Goal: Transaction & Acquisition: Purchase product/service

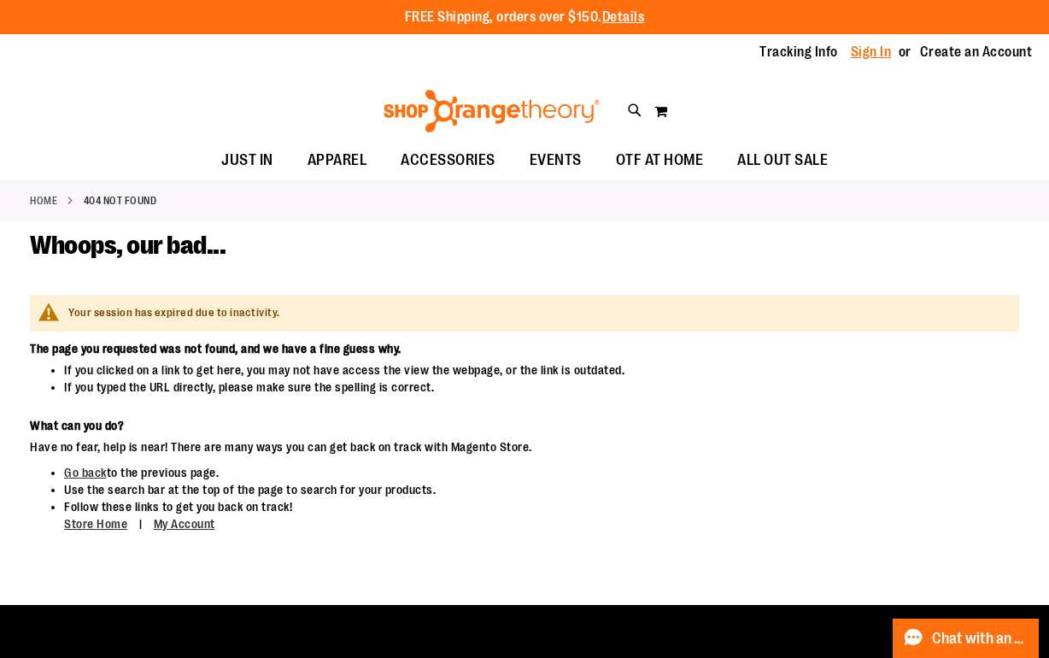
click at [882, 62] on div "Tracking Info Sign In Return to Procurement Create an Account" at bounding box center [524, 52] width 1049 height 37
click at [875, 51] on link "Sign In" at bounding box center [871, 52] width 41 height 19
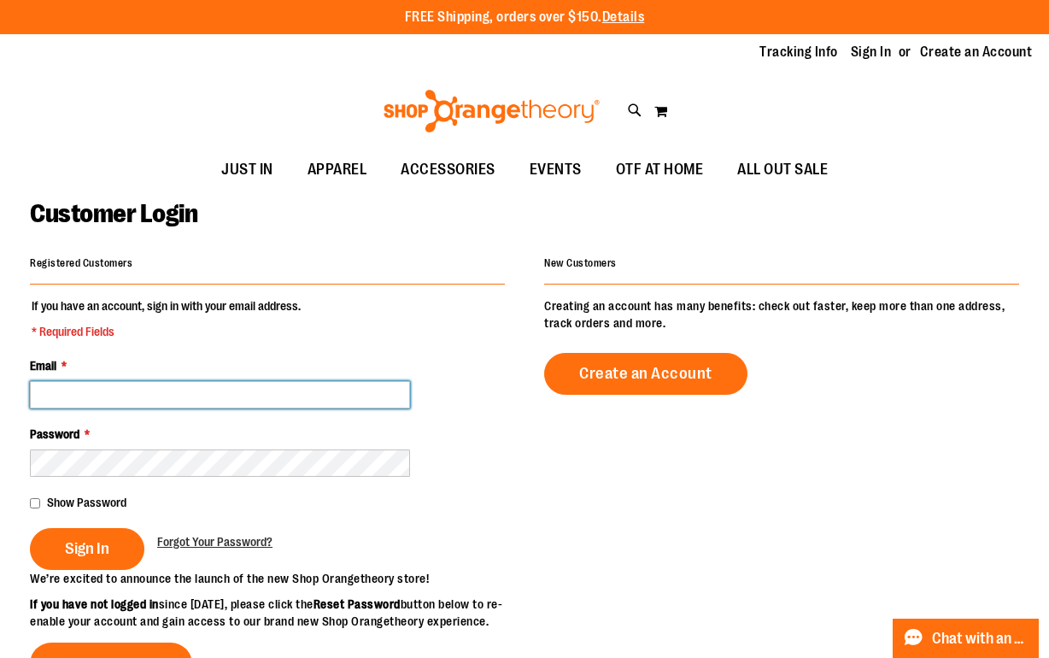
type input "**********"
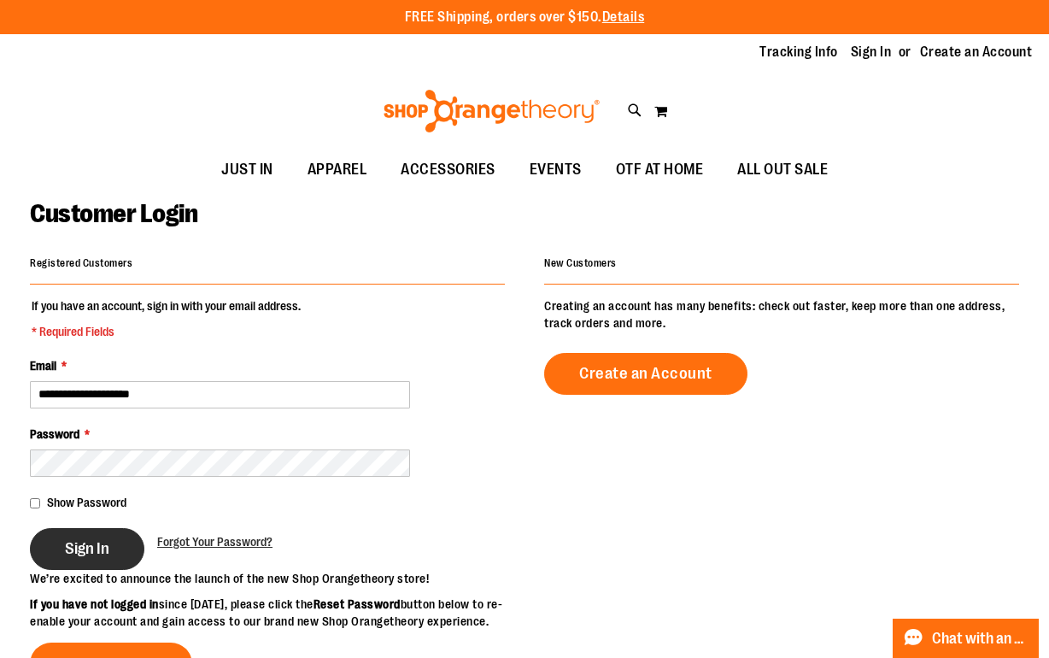
click at [87, 549] on span "Sign In" at bounding box center [87, 548] width 44 height 19
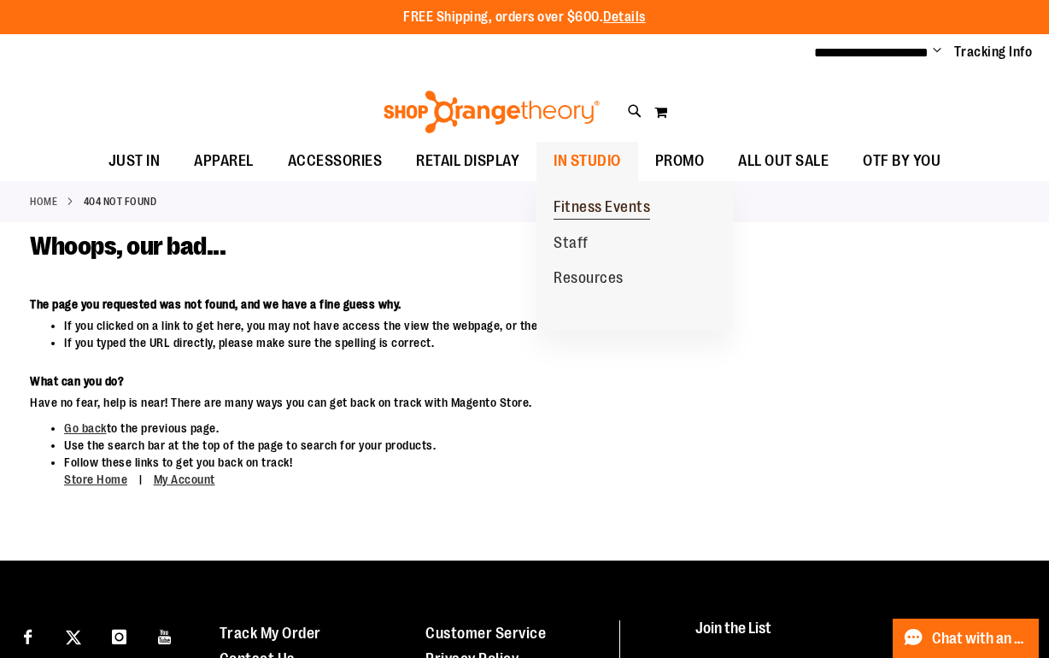
click at [595, 198] on span "Fitness Events" at bounding box center [602, 208] width 97 height 21
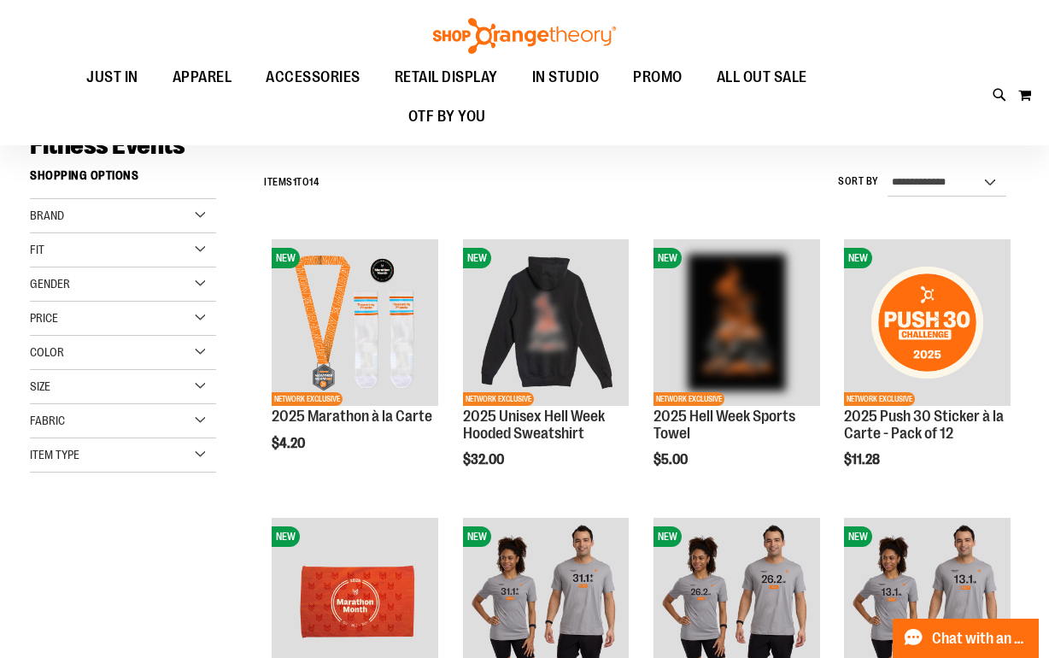
scroll to position [102, 0]
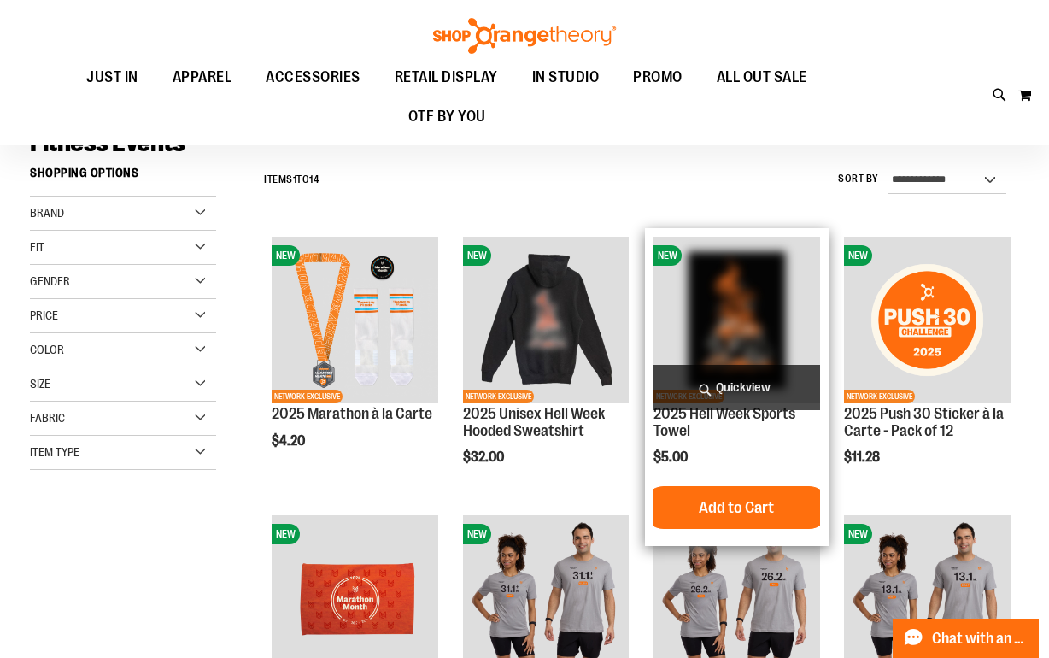
click at [753, 328] on img "product" at bounding box center [737, 320] width 166 height 166
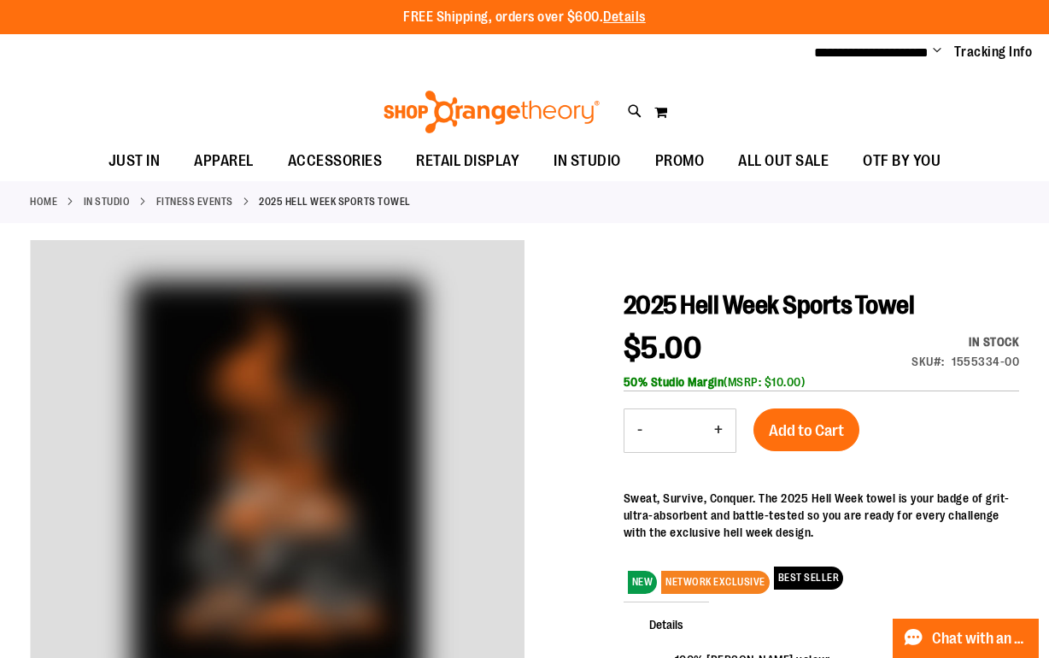
click at [718, 434] on button "+" at bounding box center [718, 430] width 34 height 43
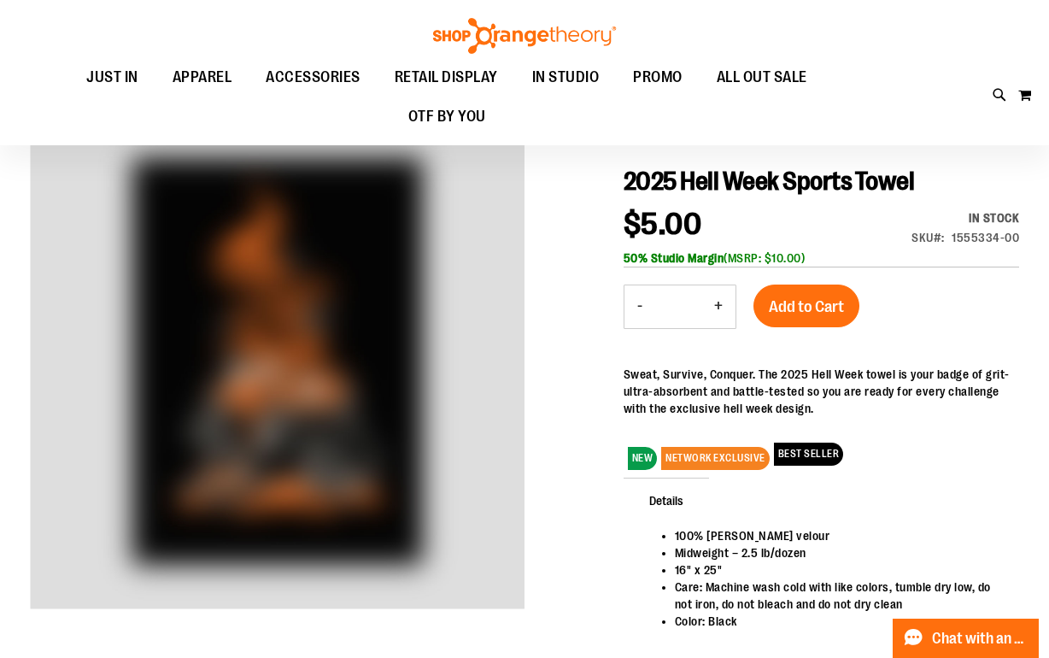
scroll to position [124, 0]
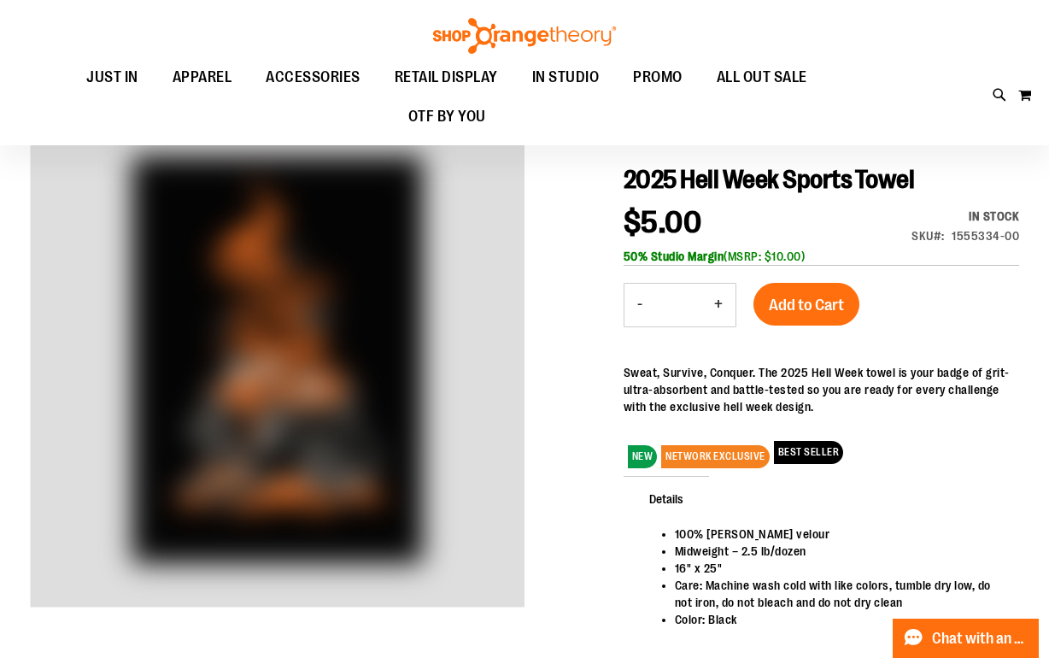
click at [715, 314] on button "+" at bounding box center [718, 305] width 34 height 43
click at [716, 308] on button "+" at bounding box center [718, 305] width 34 height 43
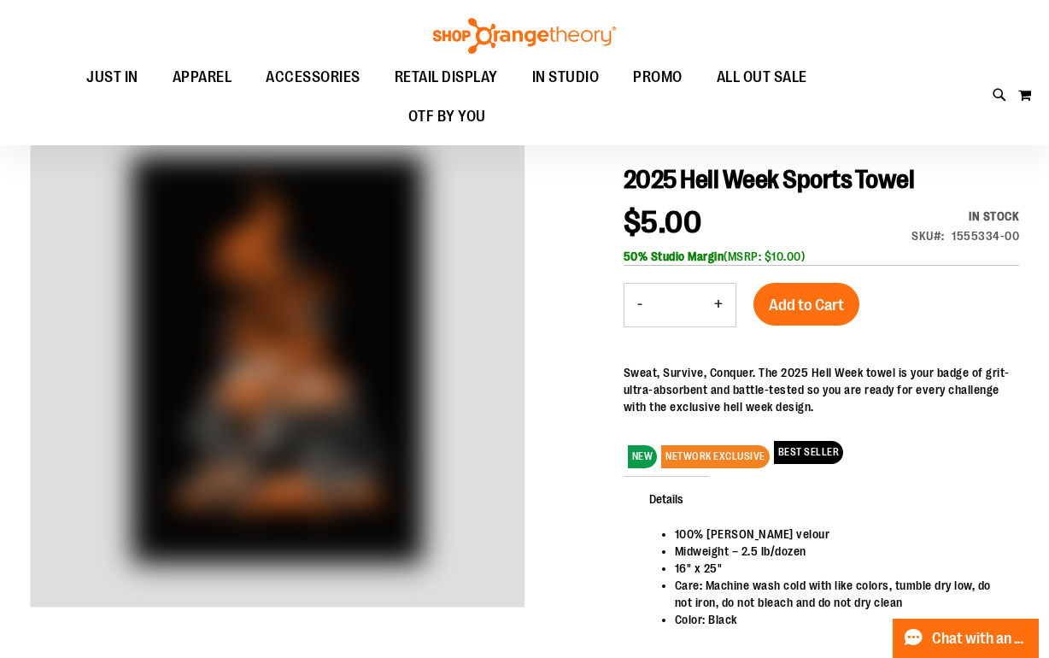
click at [716, 308] on button "+" at bounding box center [718, 305] width 34 height 43
type input "*"
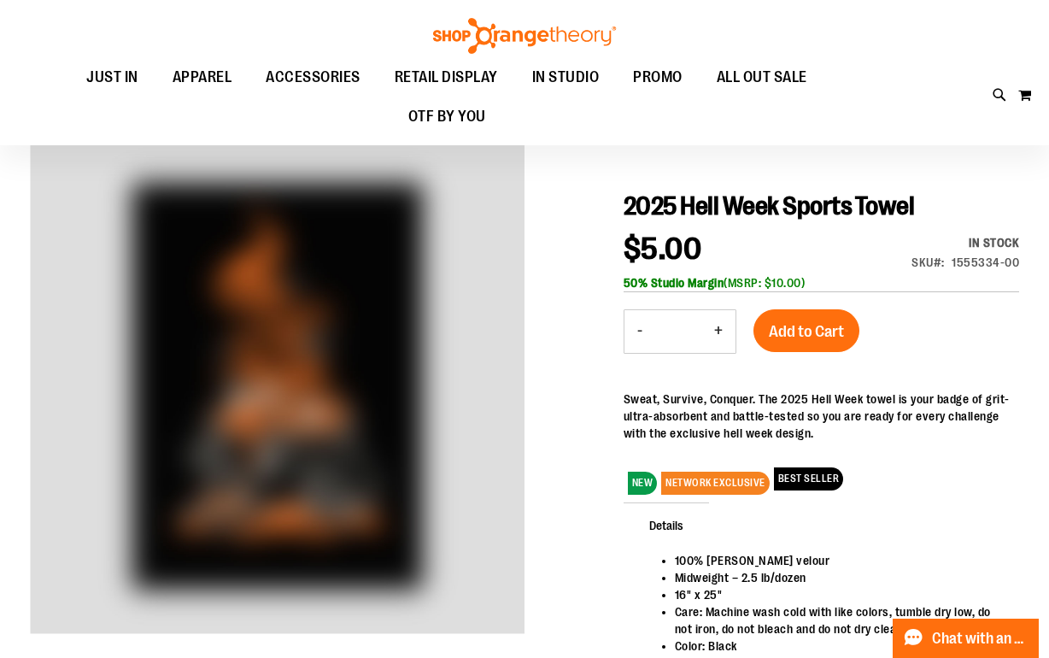
scroll to position [85, 0]
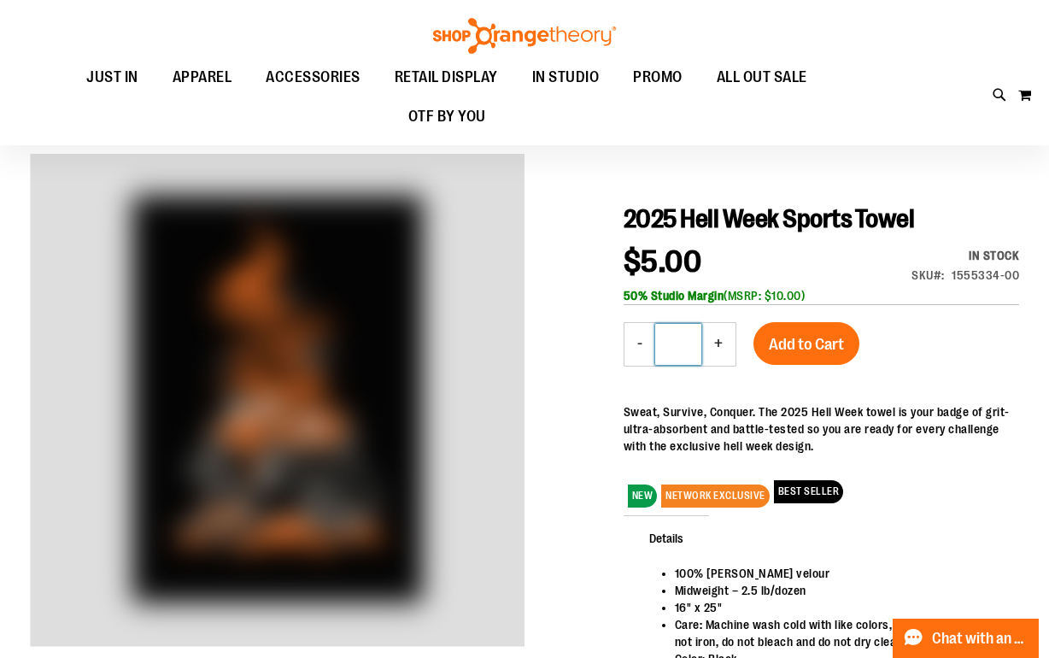
click at [692, 355] on input "*" at bounding box center [678, 344] width 46 height 41
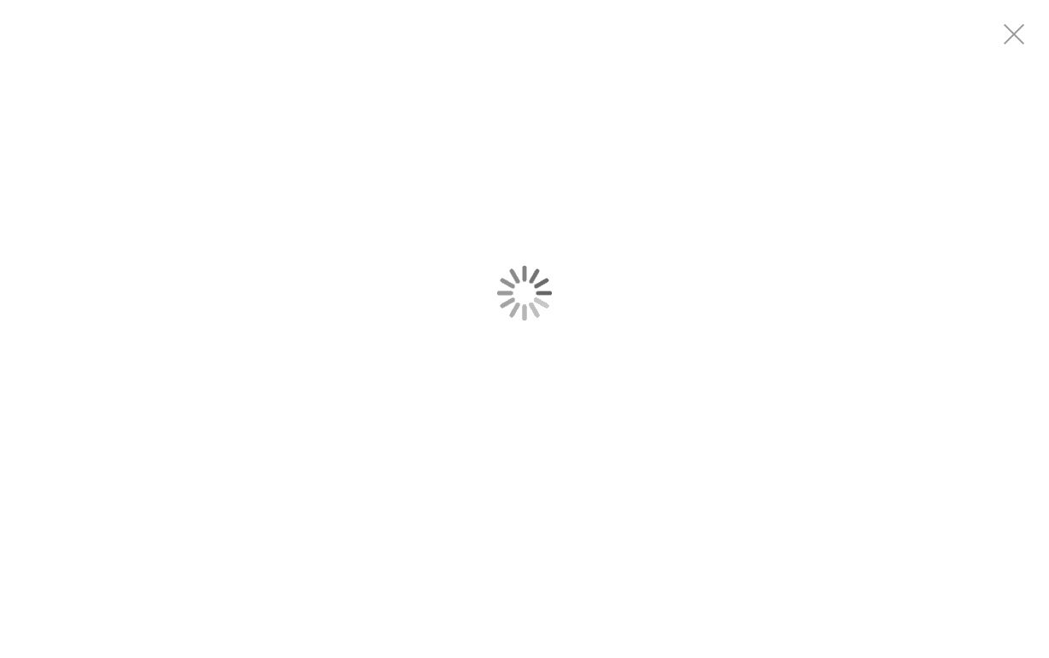
scroll to position [0, 0]
click at [307, 329] on div "carousel" at bounding box center [524, 293] width 1049 height 586
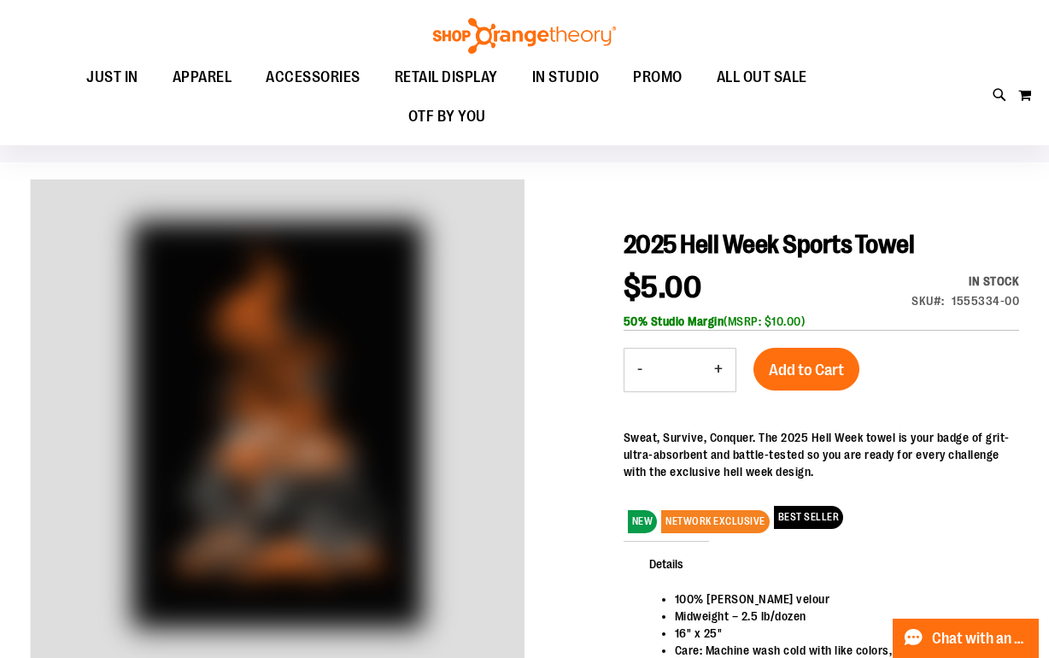
scroll to position [59, 0]
click at [666, 374] on input "Qty" at bounding box center [678, 369] width 46 height 41
click at [923, 375] on div "2025 Hell Week Sports Towel $5.00 In stock SKU 1555334-00 50% Studio Margin (MS…" at bounding box center [822, 495] width 396 height 533
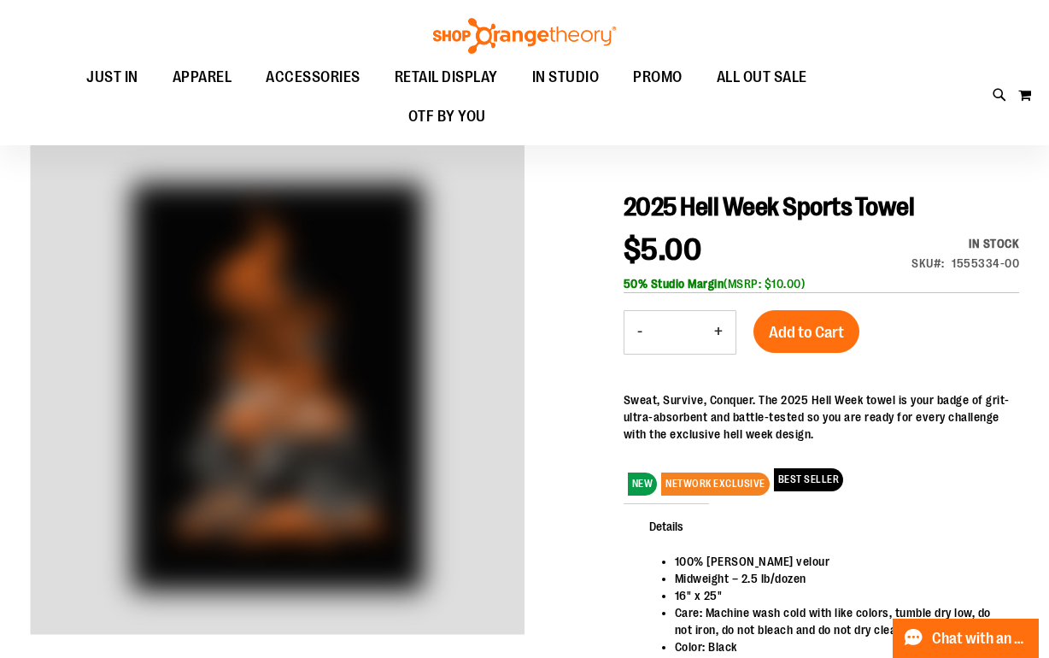
scroll to position [125, 0]
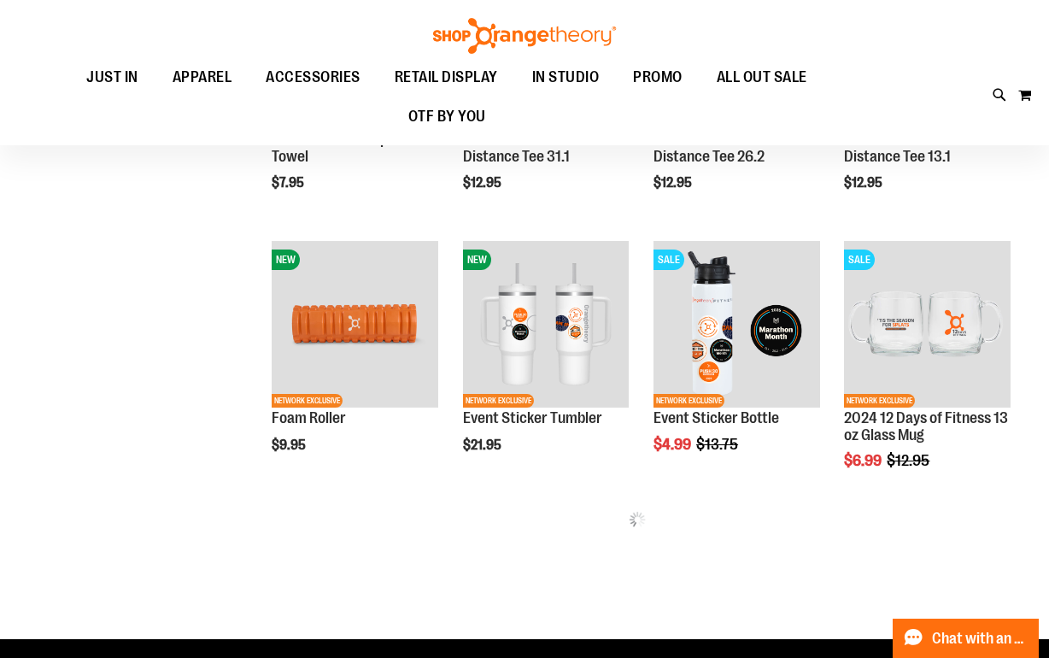
scroll to position [476, 0]
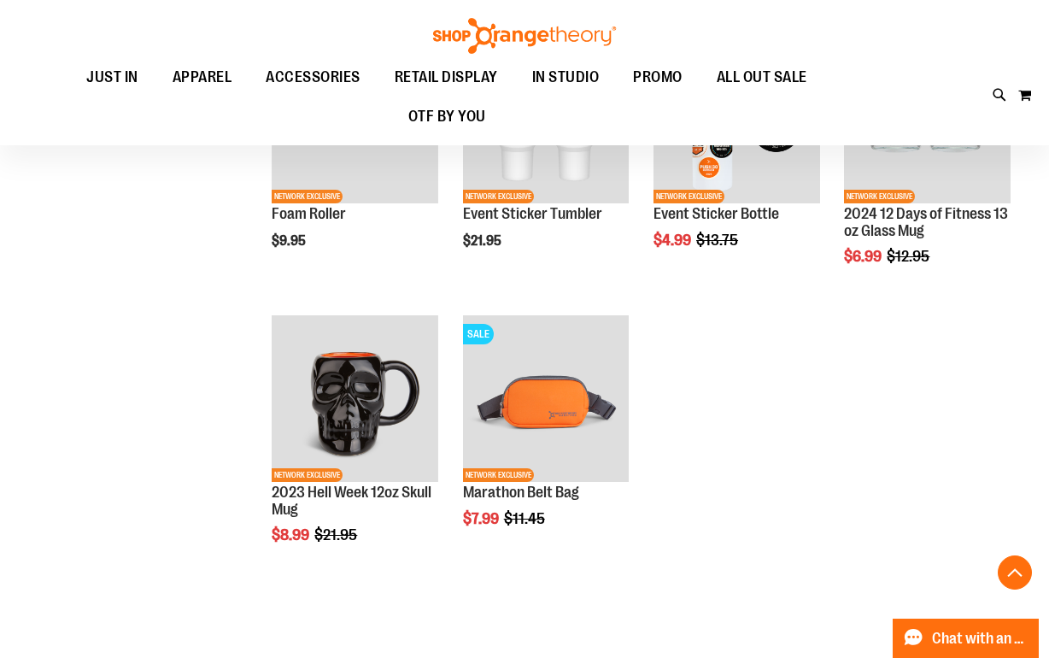
scroll to position [681, 0]
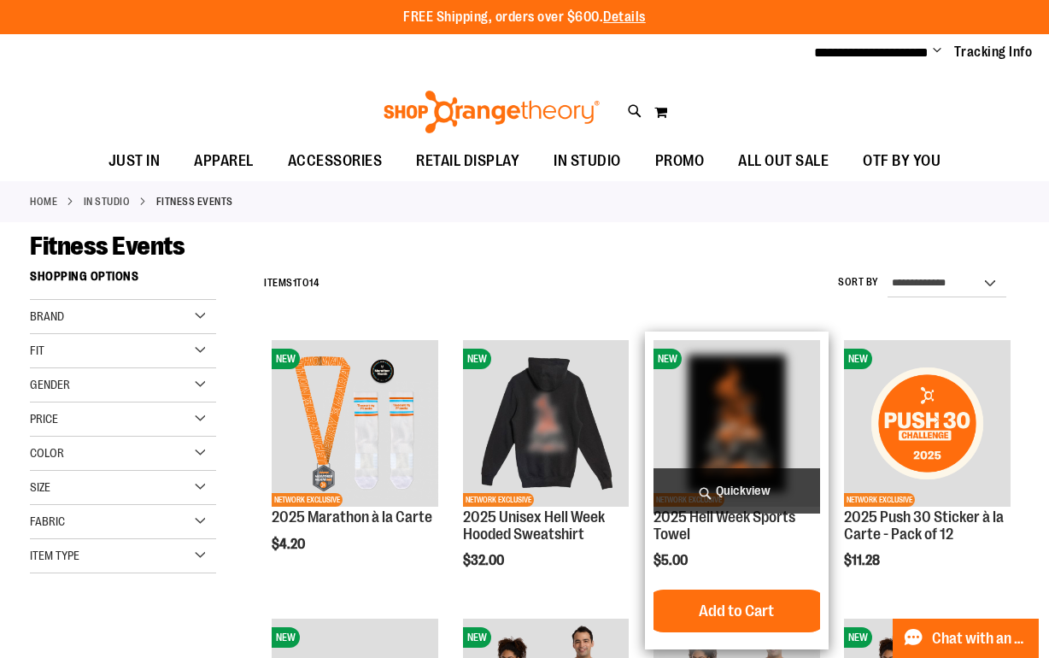
click at [738, 493] on span "Quickview" at bounding box center [737, 490] width 166 height 45
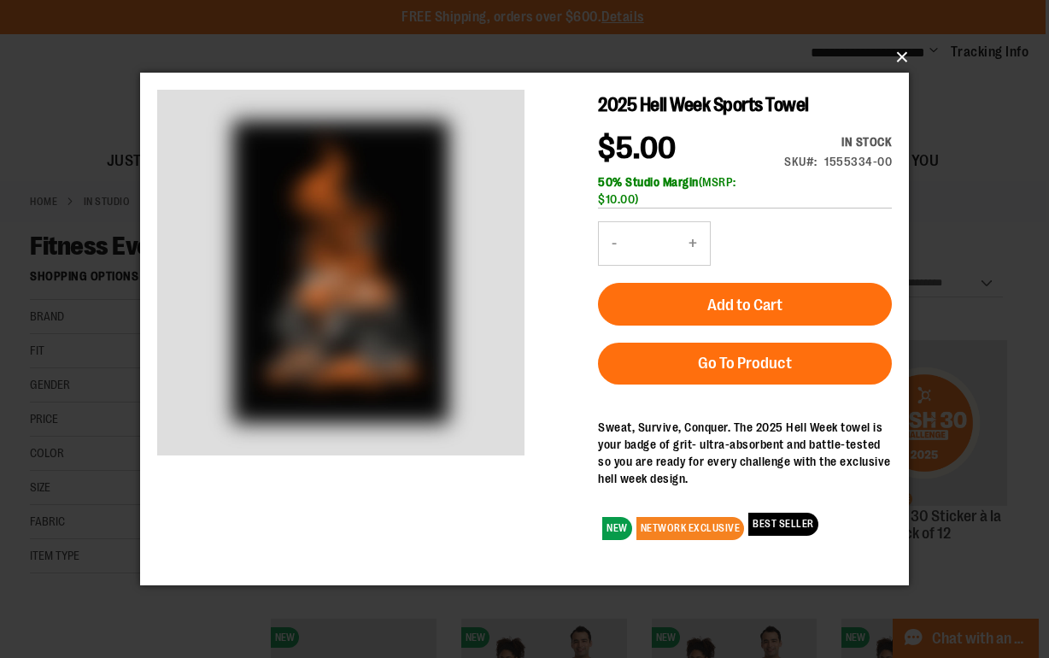
click at [900, 59] on button "×" at bounding box center [529, 57] width 769 height 38
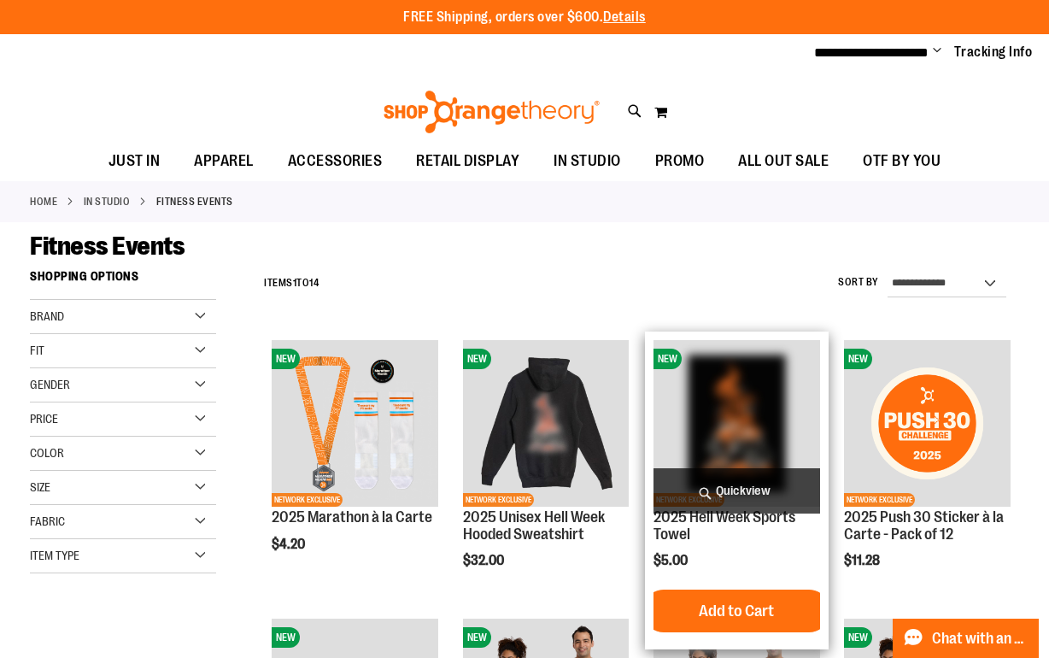
click at [724, 395] on img "product" at bounding box center [737, 423] width 166 height 166
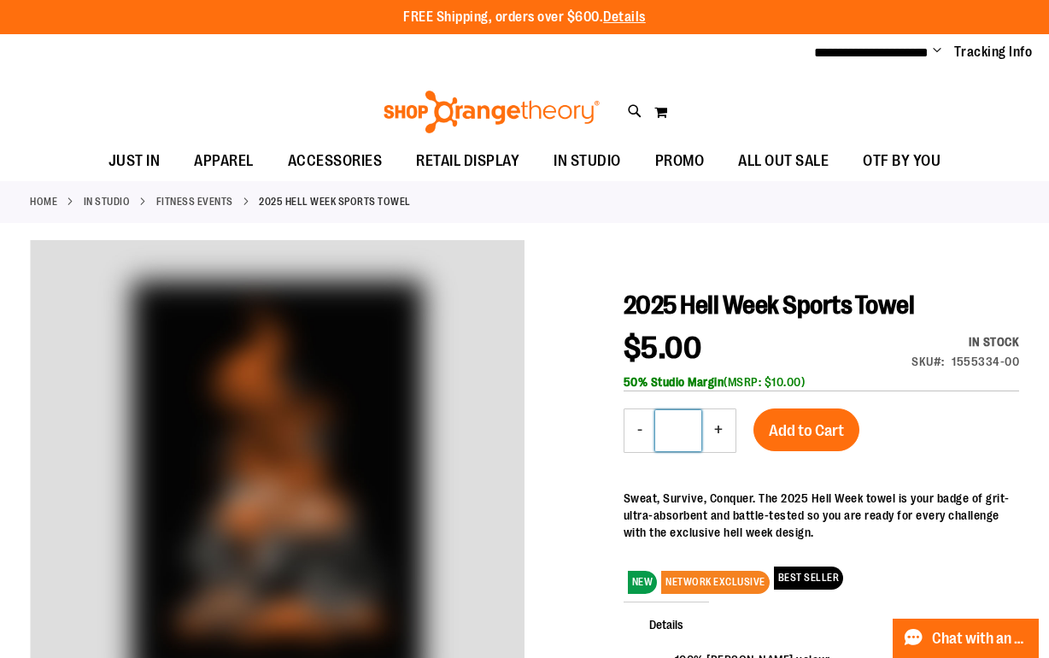
click at [682, 435] on input "*" at bounding box center [678, 430] width 46 height 41
type input "**"
click at [935, 437] on div "2025 Hell Week Sports Towel $5.00 In stock SKU 1555334-00 50% Studio Margin (MS…" at bounding box center [822, 556] width 396 height 533
click at [821, 431] on span "Add to Cart" at bounding box center [806, 430] width 75 height 19
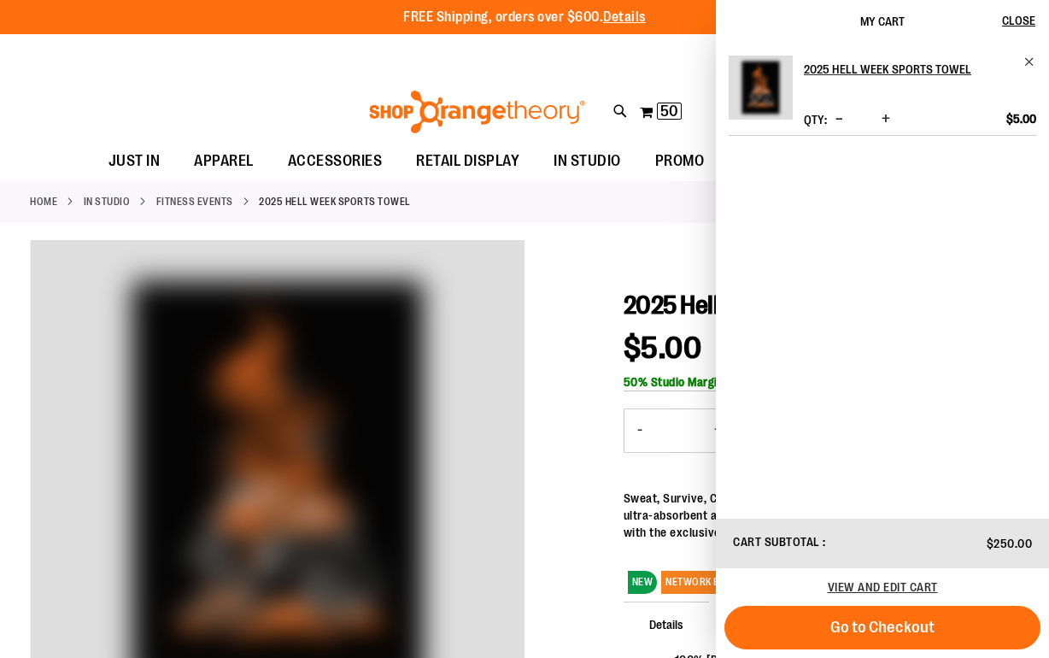
click at [633, 294] on span "2025 Hell Week Sports Towel" at bounding box center [769, 304] width 291 height 29
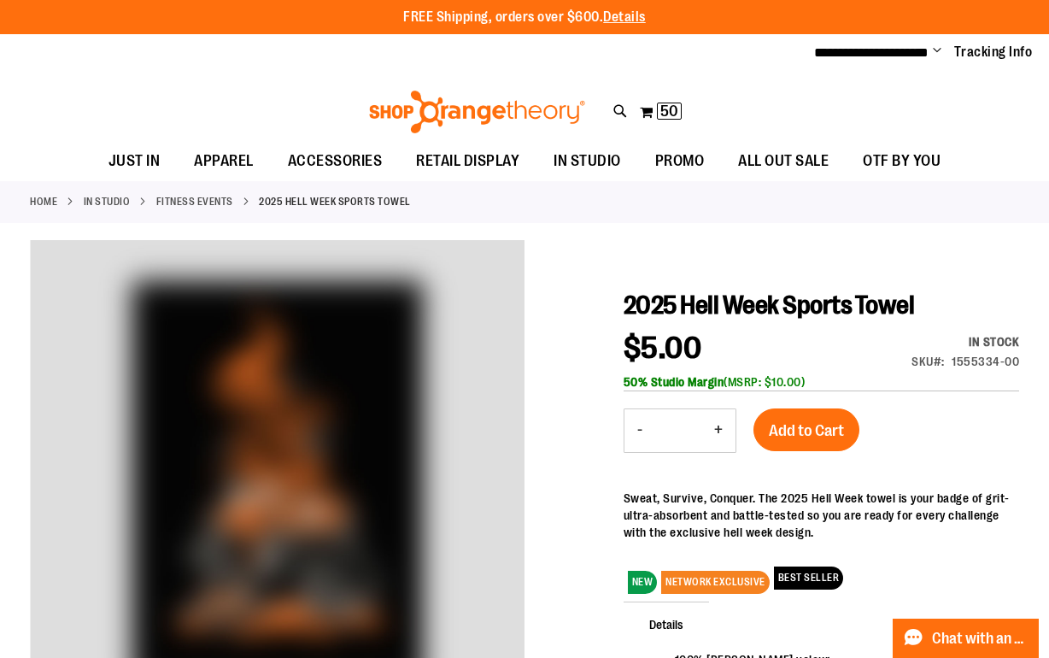
click at [496, 111] on img at bounding box center [476, 112] width 221 height 43
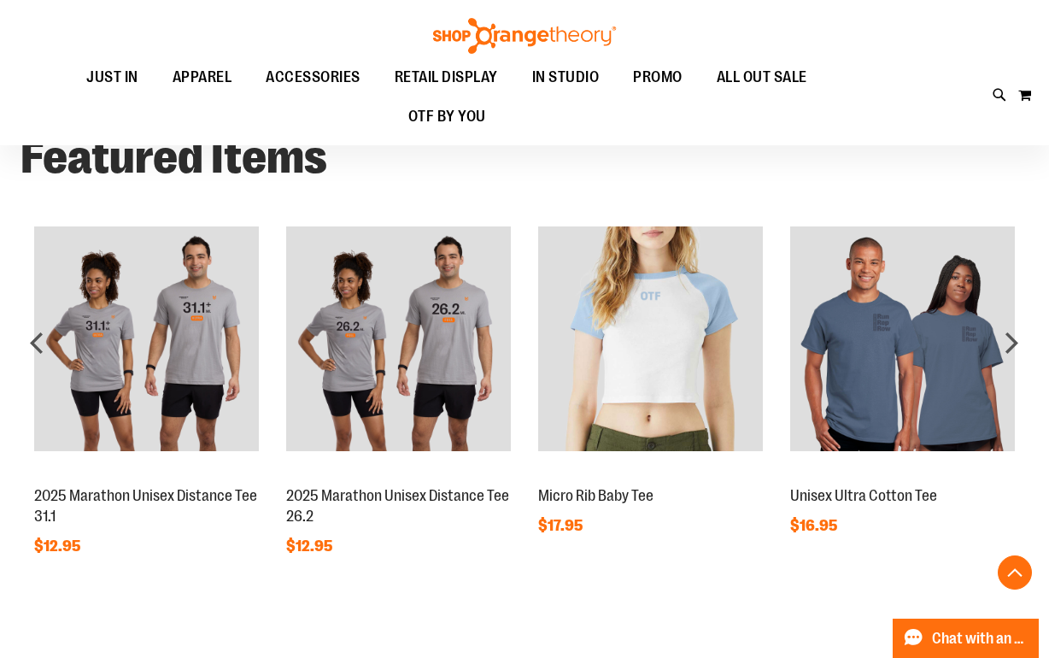
scroll to position [1122, 0]
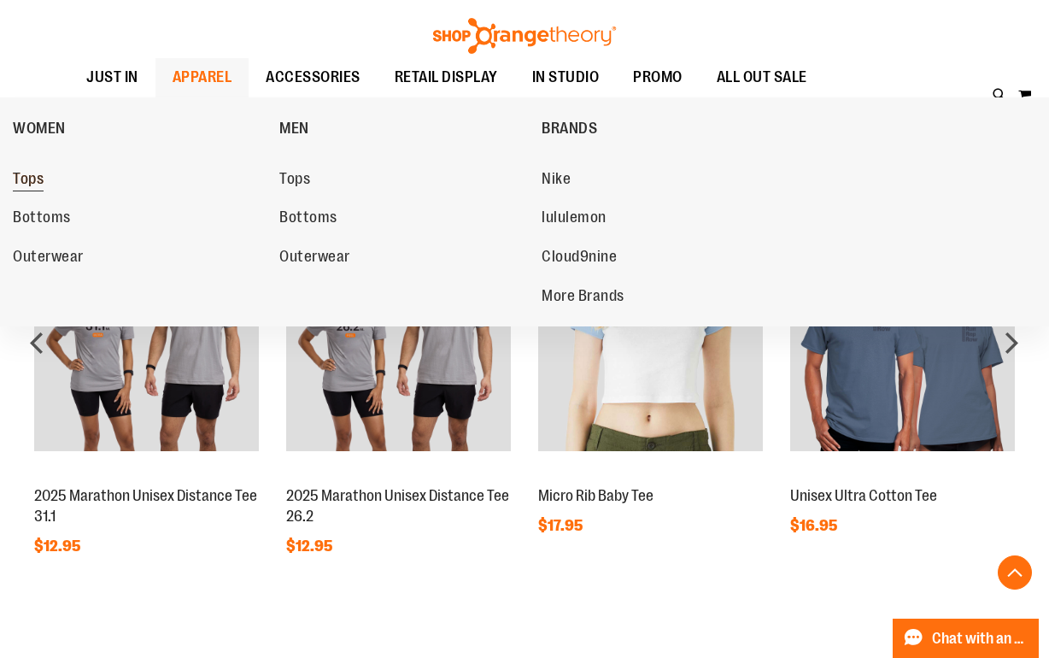
click at [26, 178] on span "Tops" at bounding box center [28, 180] width 31 height 21
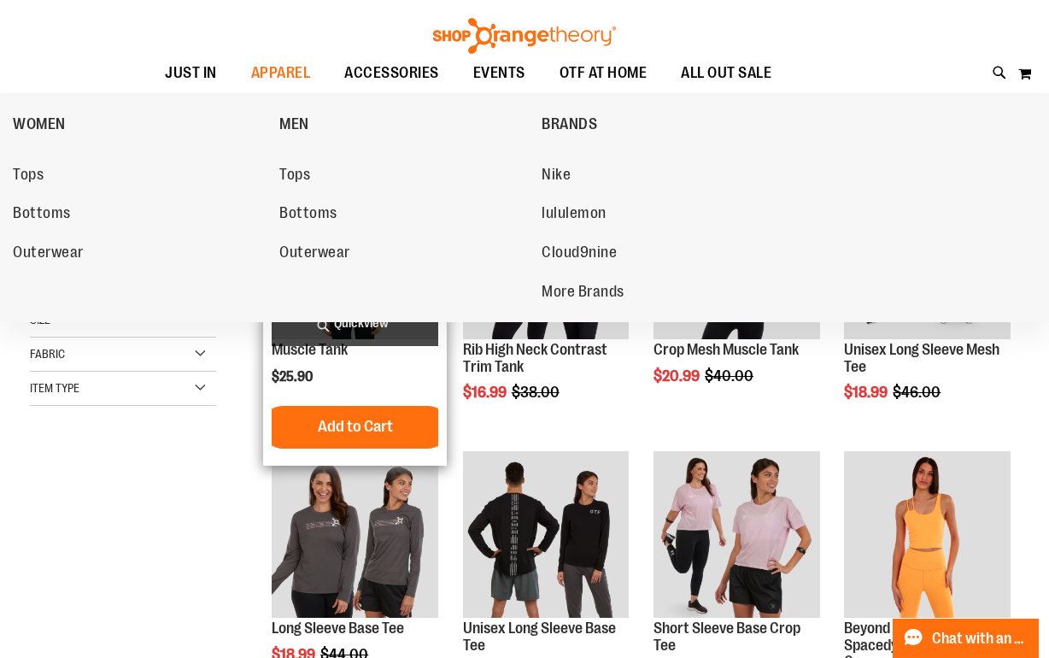
scroll to position [183, 0]
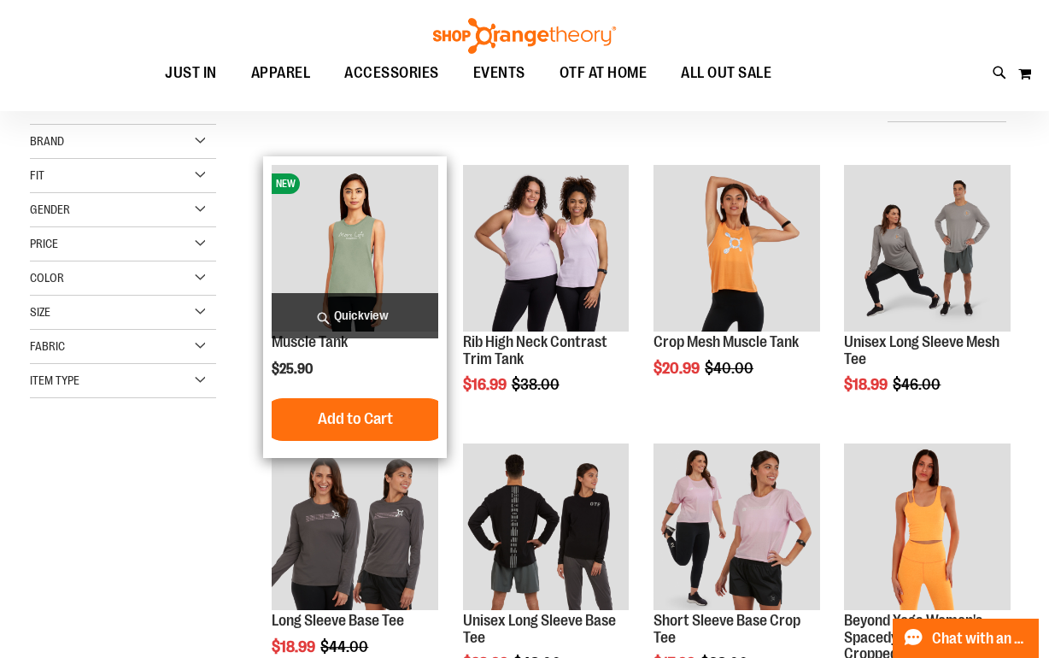
click at [379, 327] on span "Quickview" at bounding box center [355, 315] width 166 height 45
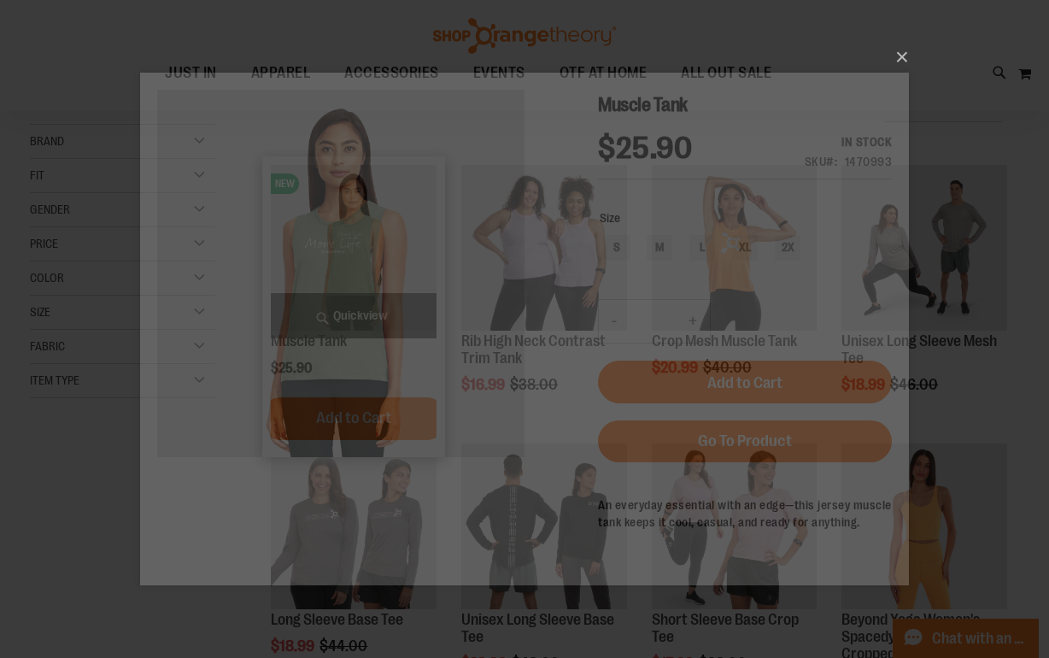
scroll to position [0, 0]
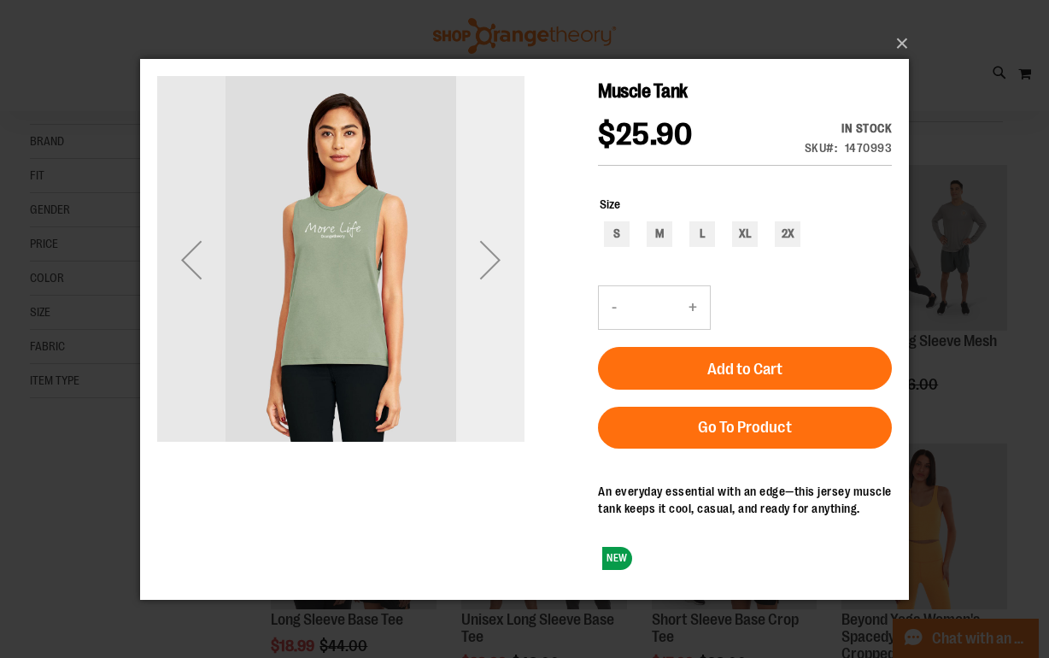
click at [471, 265] on div "Next" at bounding box center [490, 259] width 68 height 68
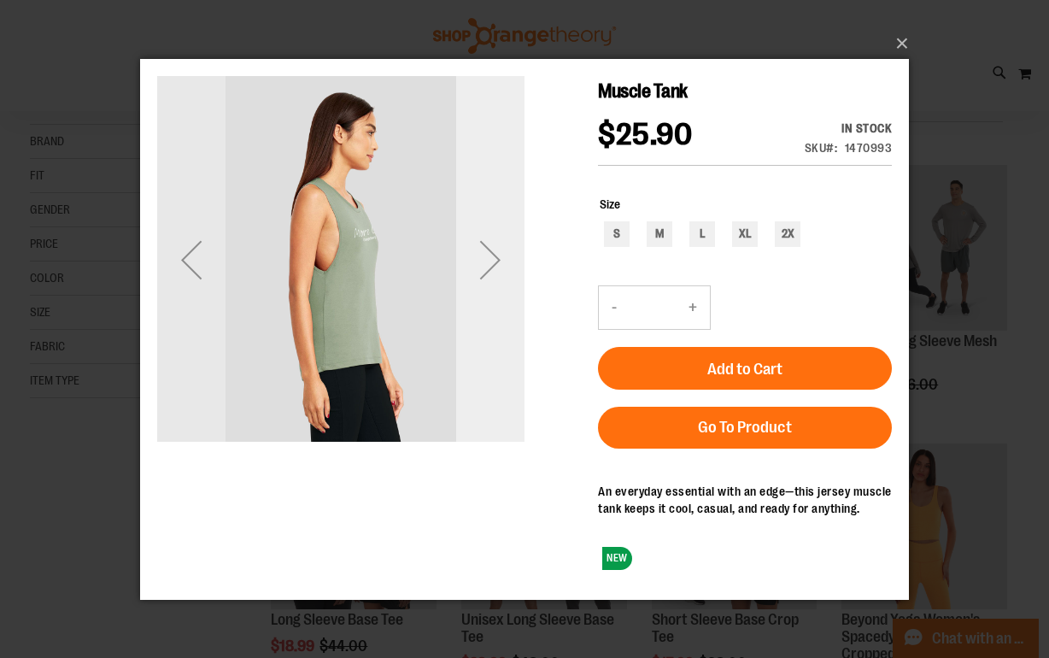
click at [494, 262] on div "Next" at bounding box center [490, 259] width 68 height 68
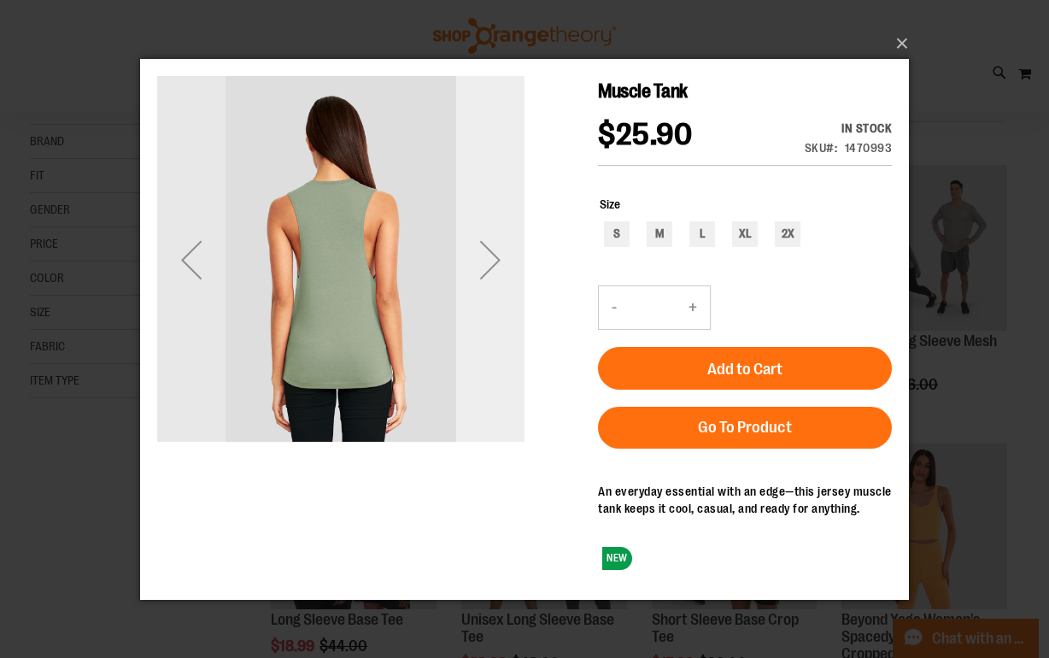
click at [494, 262] on div "Next" at bounding box center [490, 259] width 68 height 68
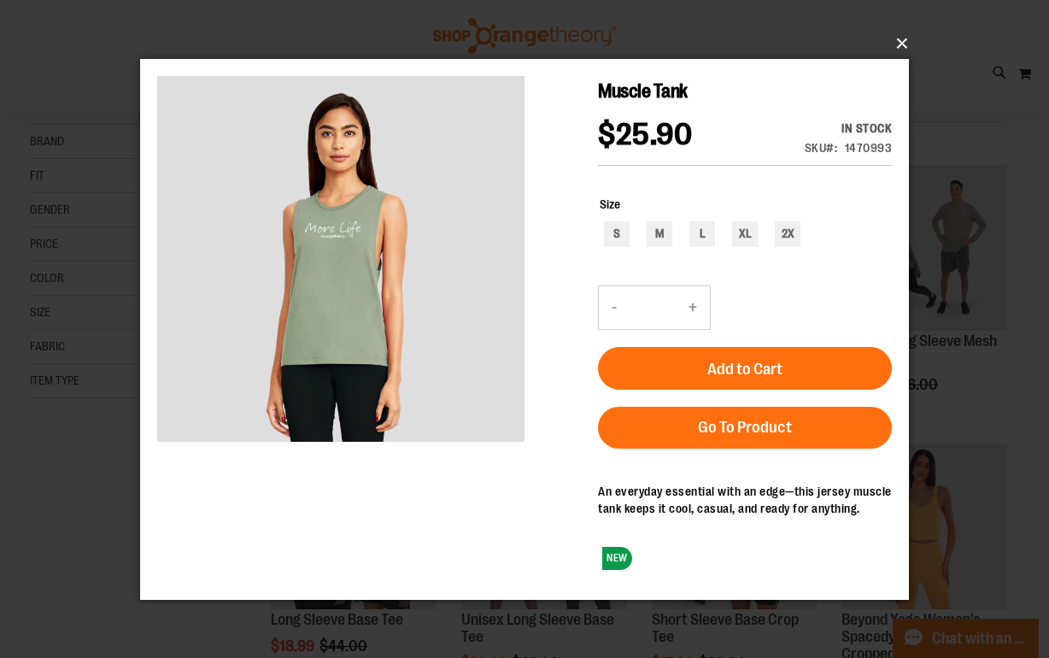
click at [902, 50] on button "×" at bounding box center [529, 44] width 769 height 38
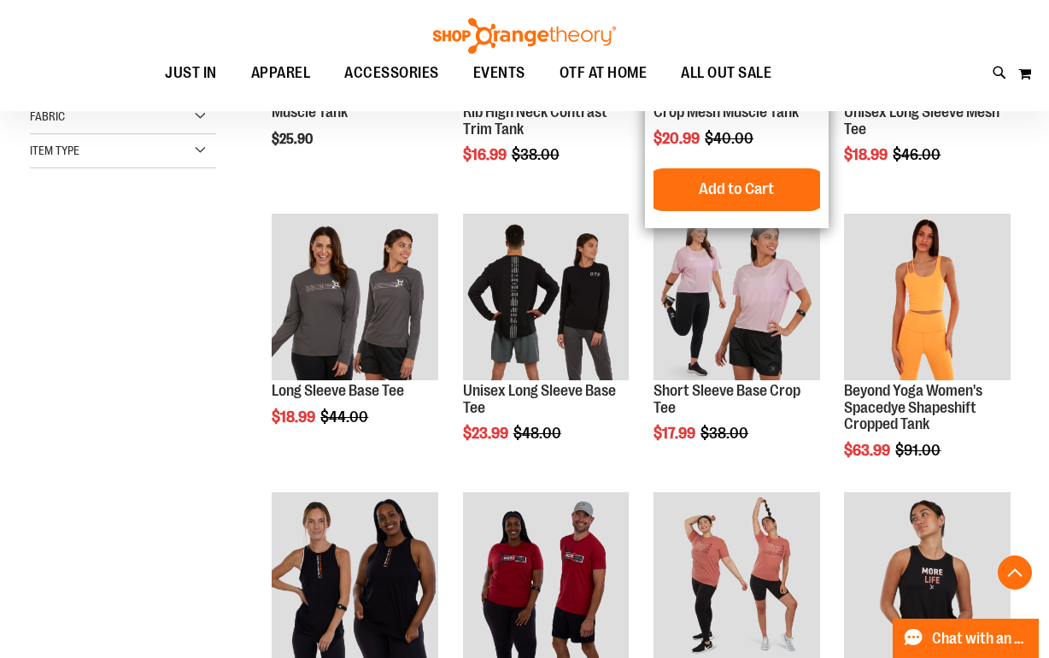
scroll to position [414, 0]
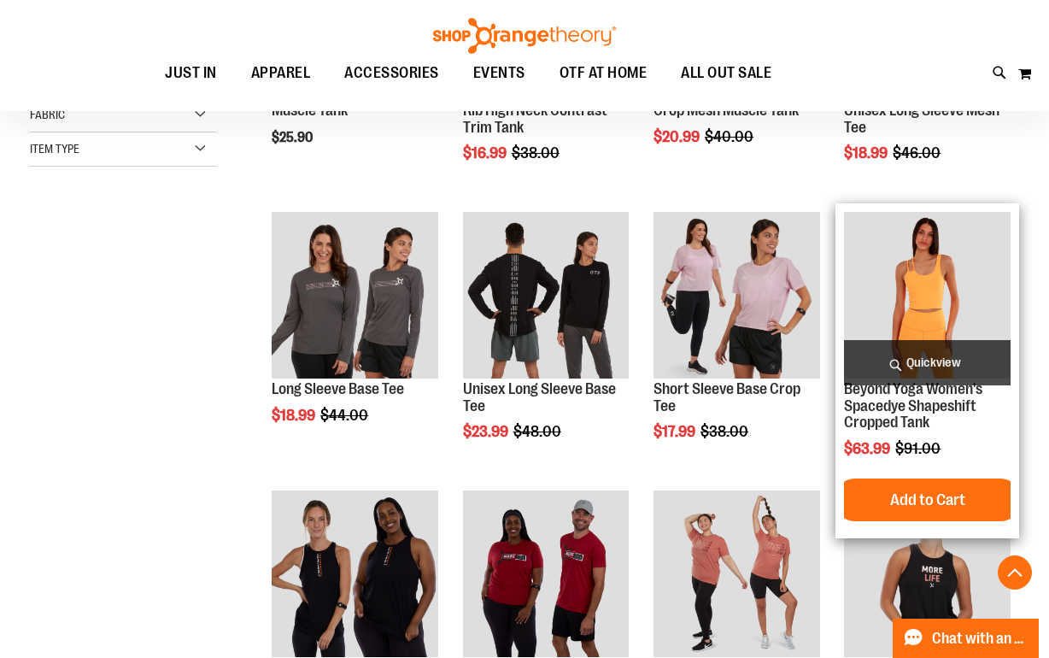
click at [923, 356] on span "Quickview" at bounding box center [927, 362] width 166 height 45
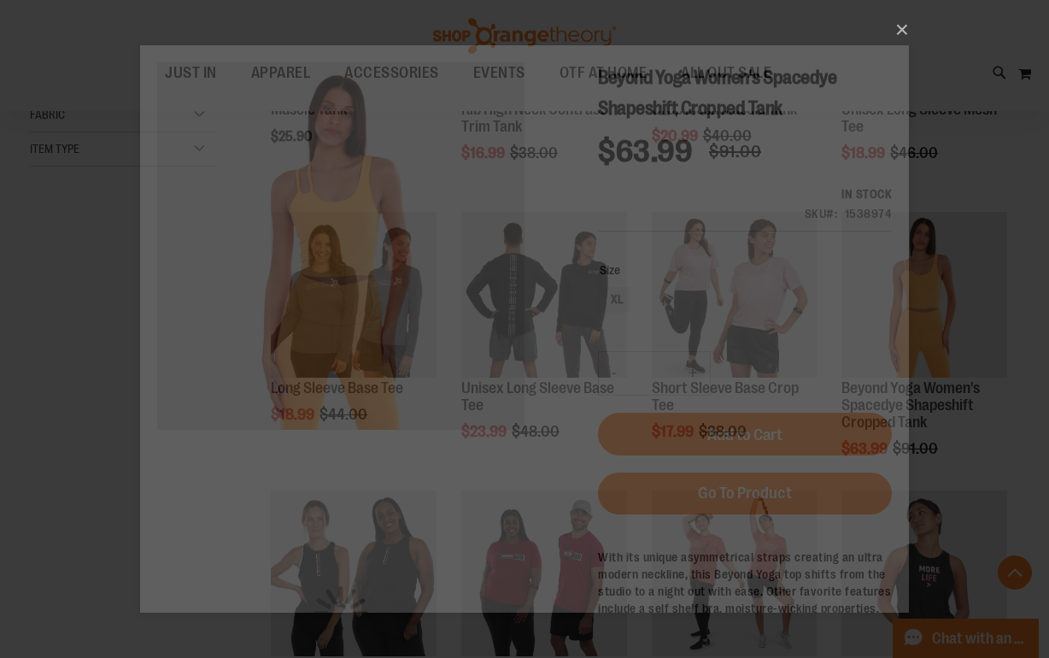
scroll to position [0, 0]
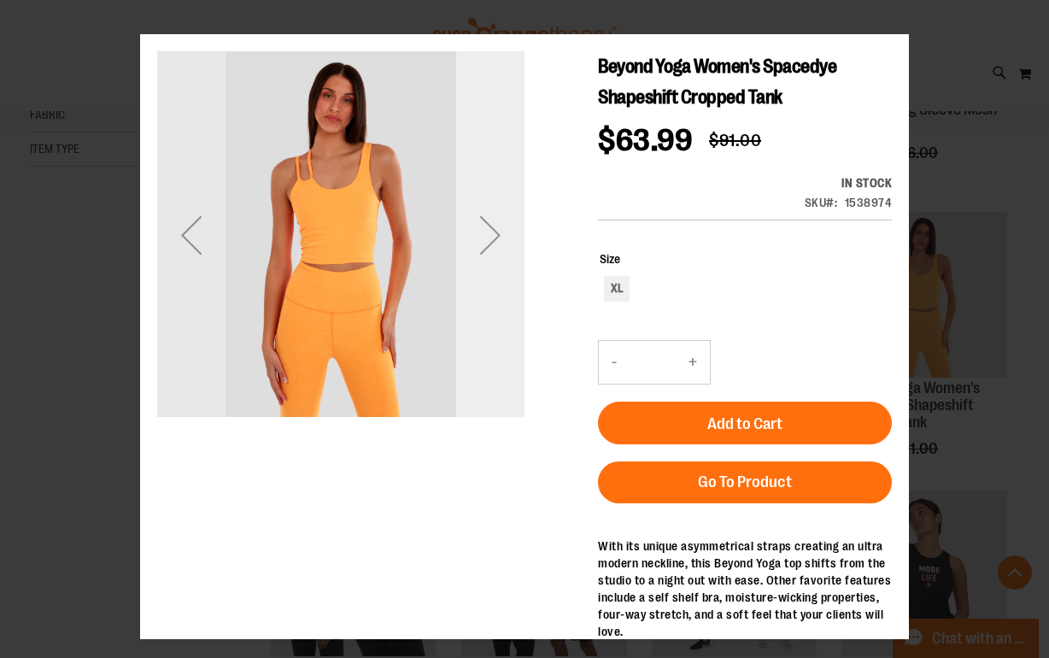
click at [492, 236] on div "Next" at bounding box center [490, 235] width 68 height 68
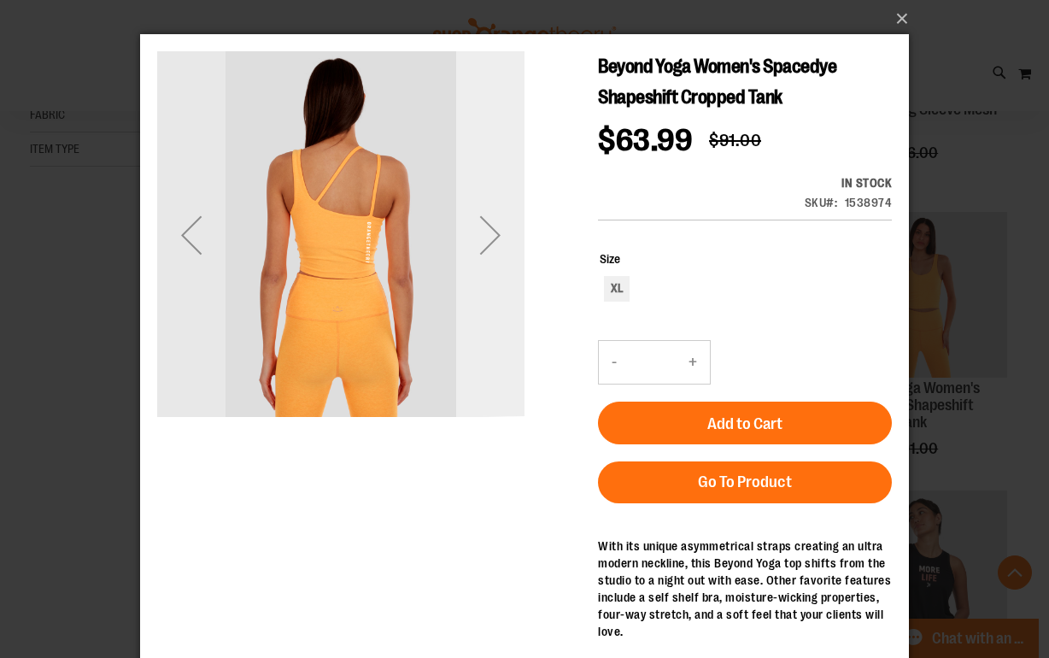
click at [495, 237] on div "Next" at bounding box center [490, 235] width 68 height 68
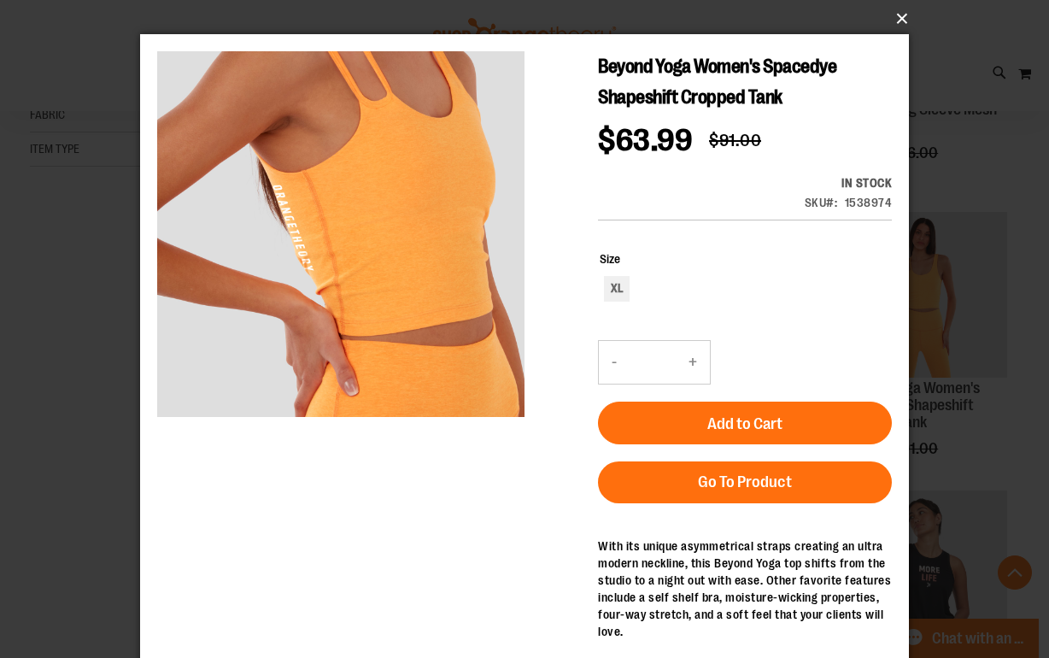
click at [906, 15] on button "×" at bounding box center [529, 19] width 769 height 38
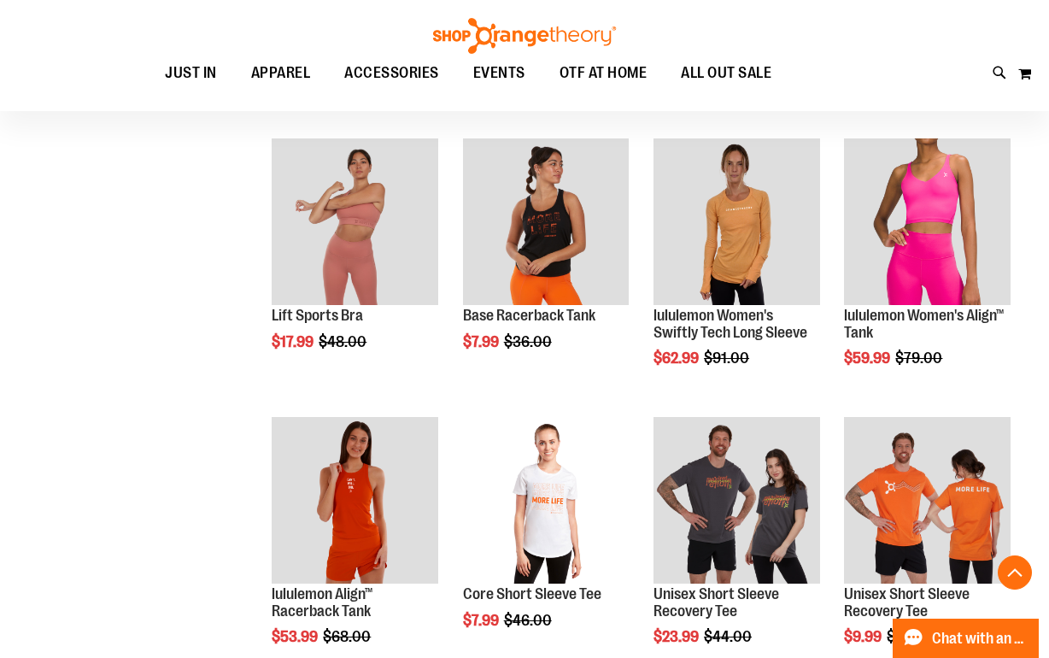
scroll to position [1050, 1]
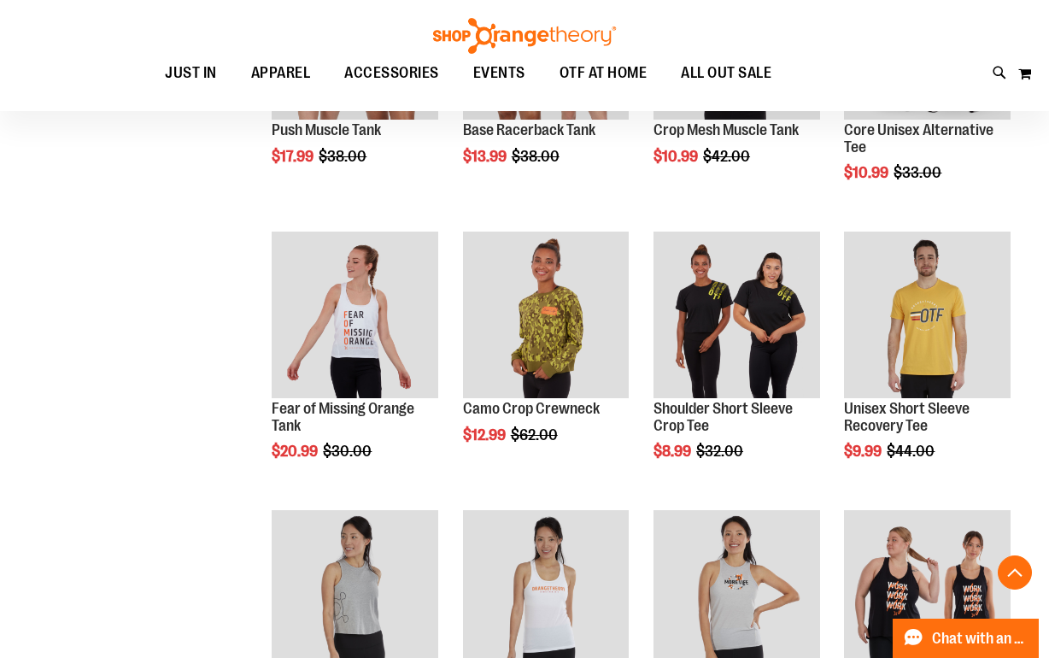
scroll to position [2073, 0]
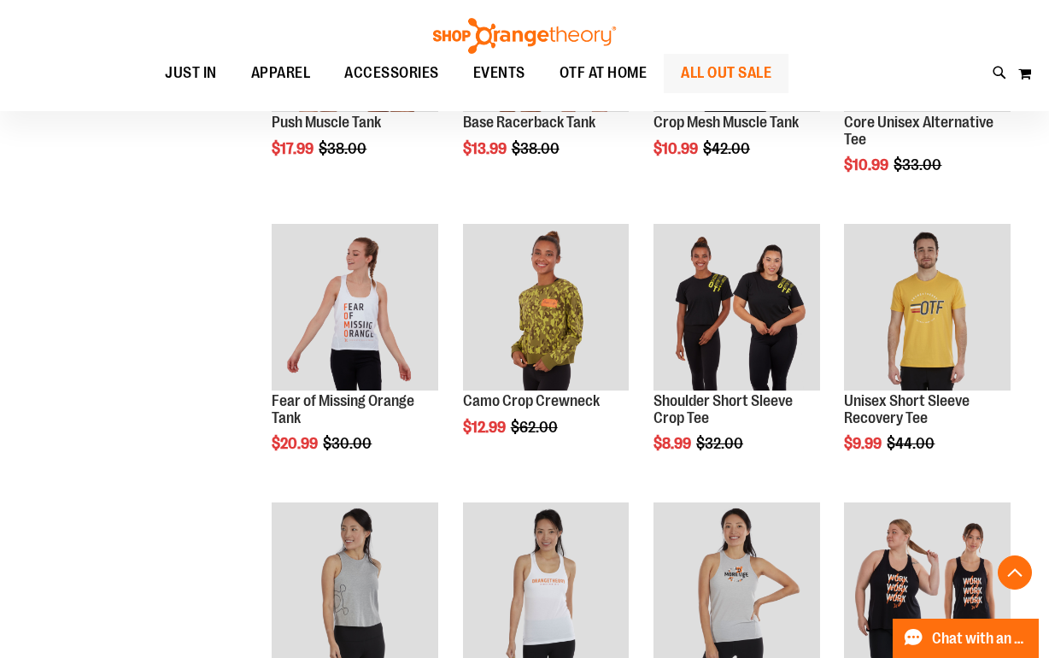
click at [713, 80] on span "ALL OUT SALE" at bounding box center [726, 73] width 91 height 38
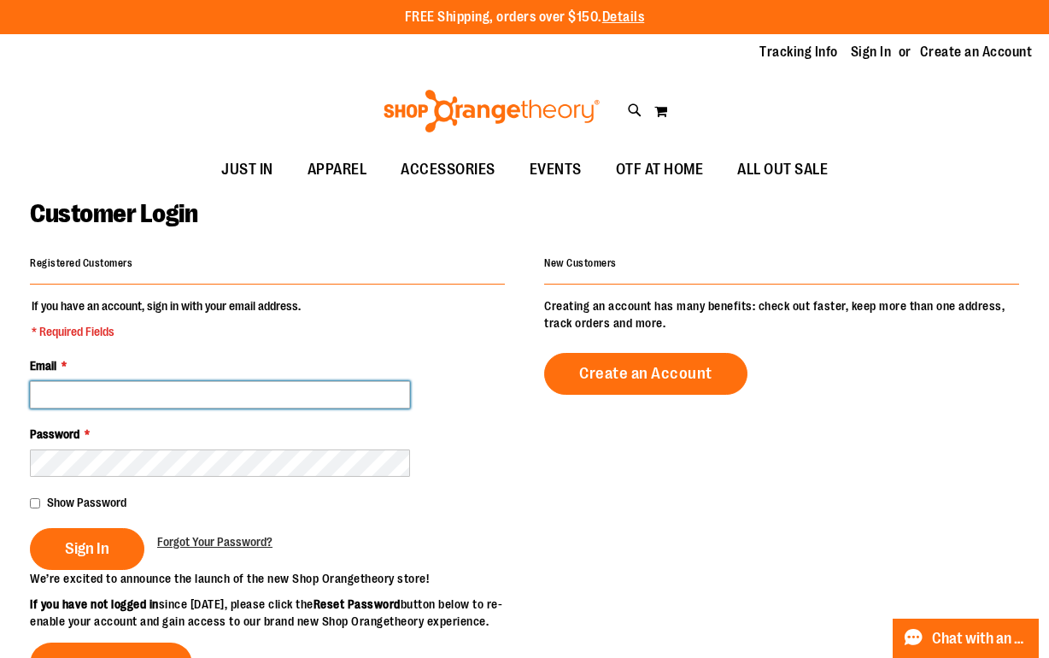
type input "**********"
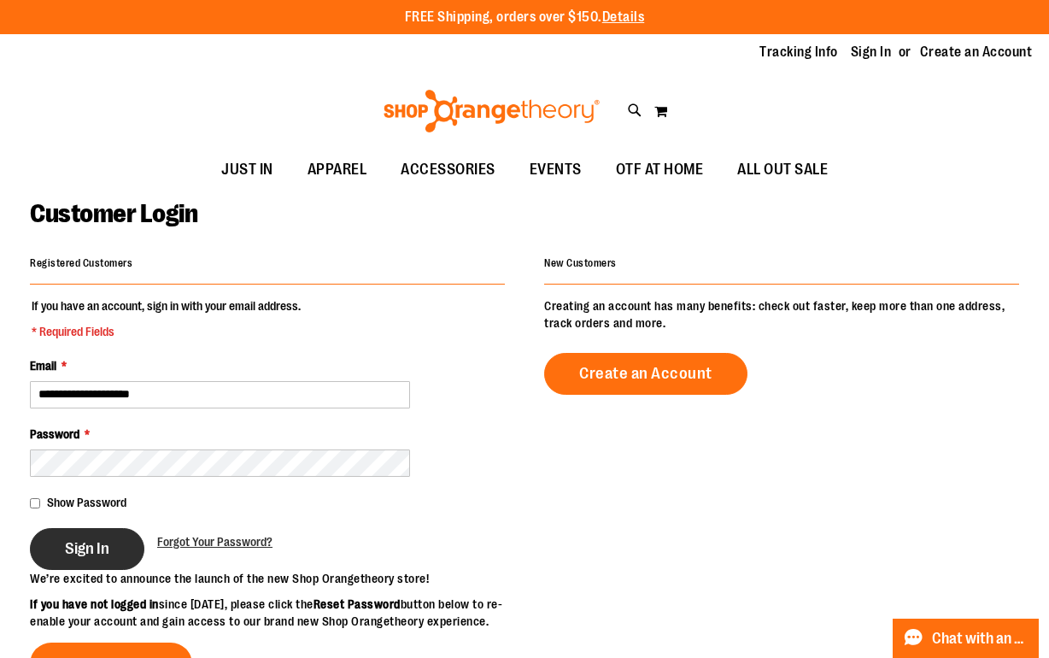
click at [93, 541] on span "Sign In" at bounding box center [87, 548] width 44 height 19
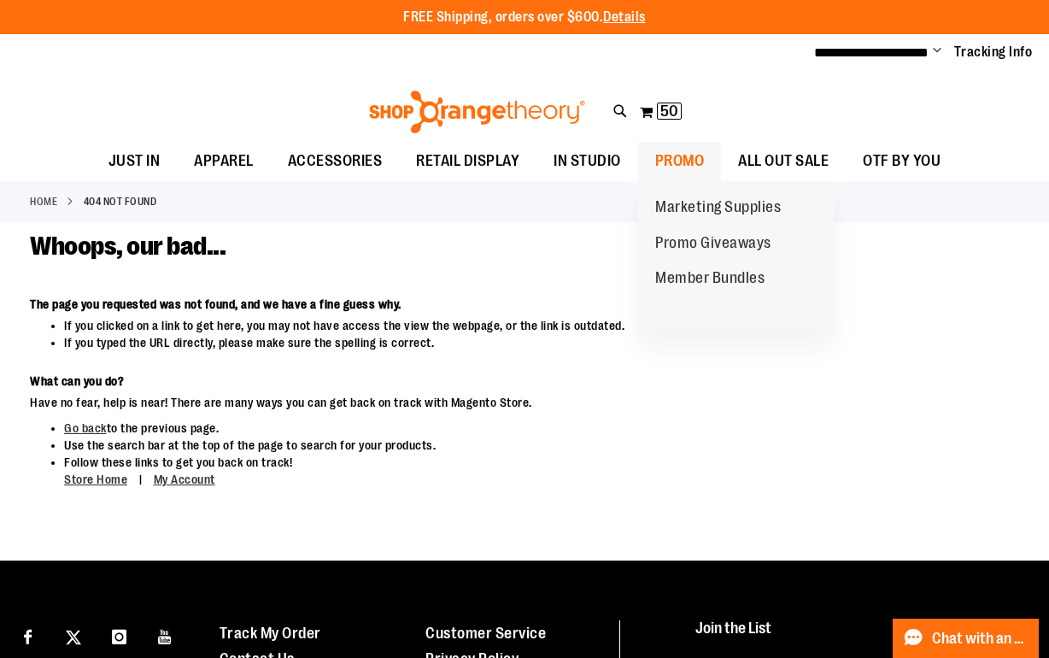
click at [680, 151] on span "PROMO" at bounding box center [680, 161] width 50 height 38
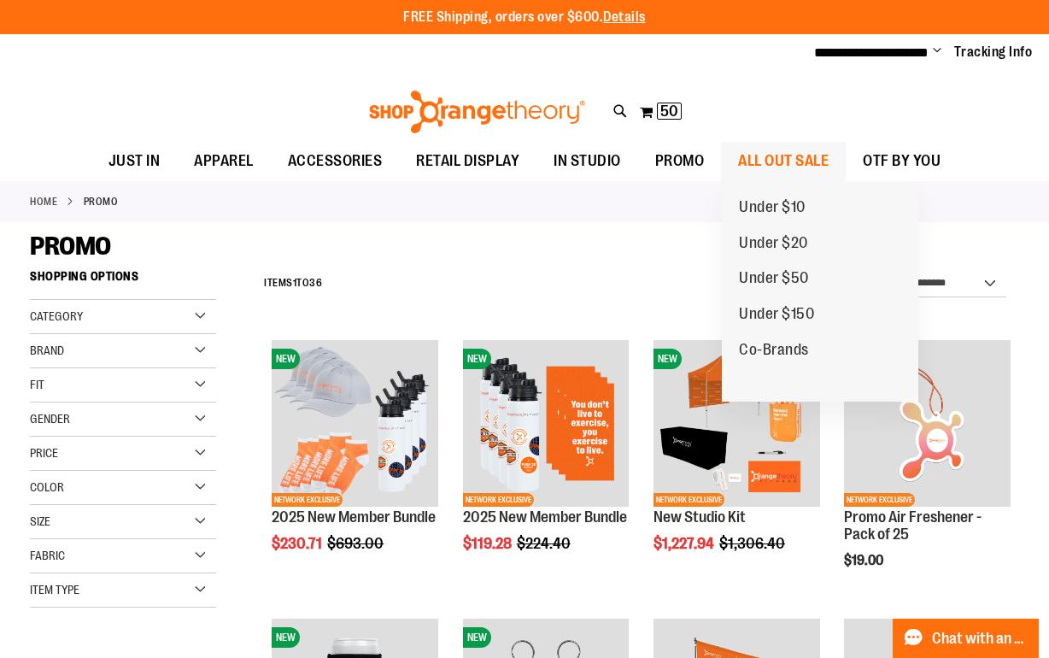
click at [787, 163] on span "ALL OUT SALE" at bounding box center [783, 161] width 91 height 38
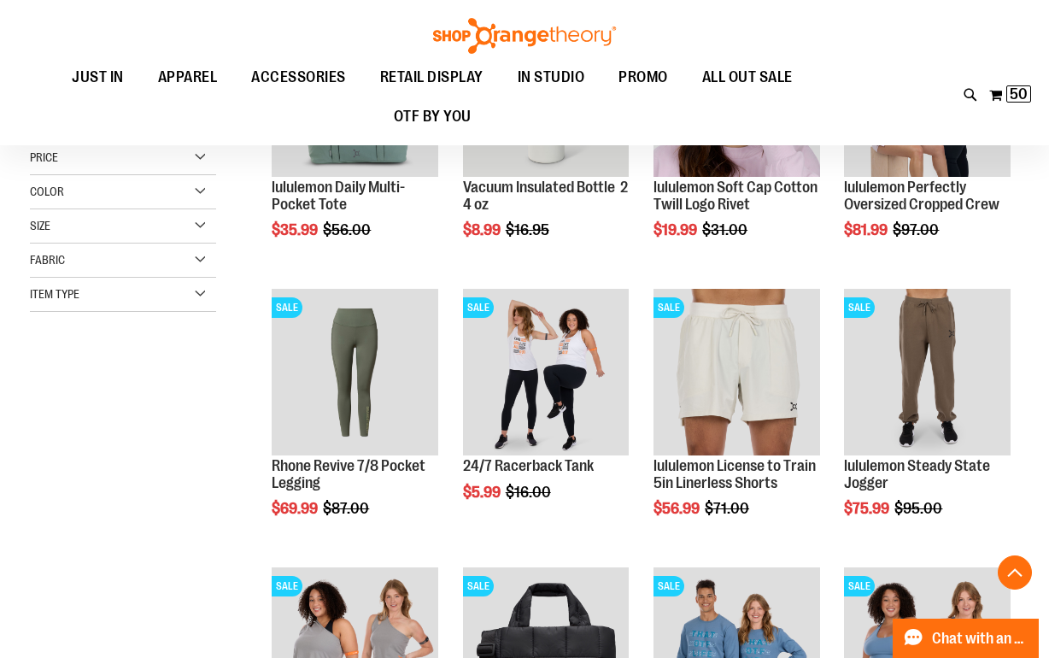
scroll to position [333, 0]
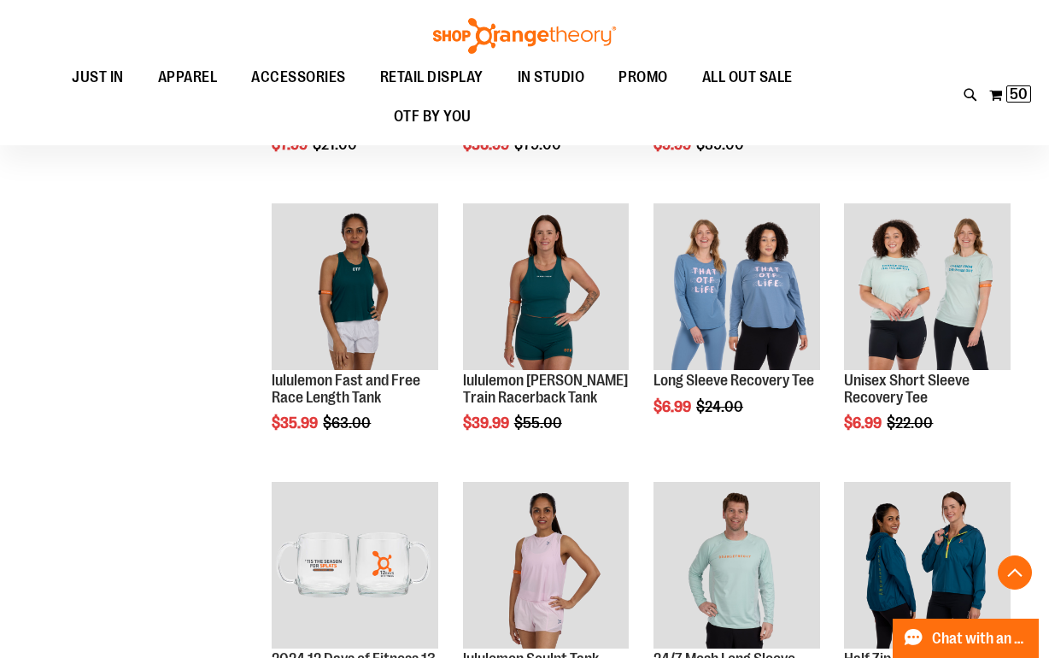
scroll to position [974, 0]
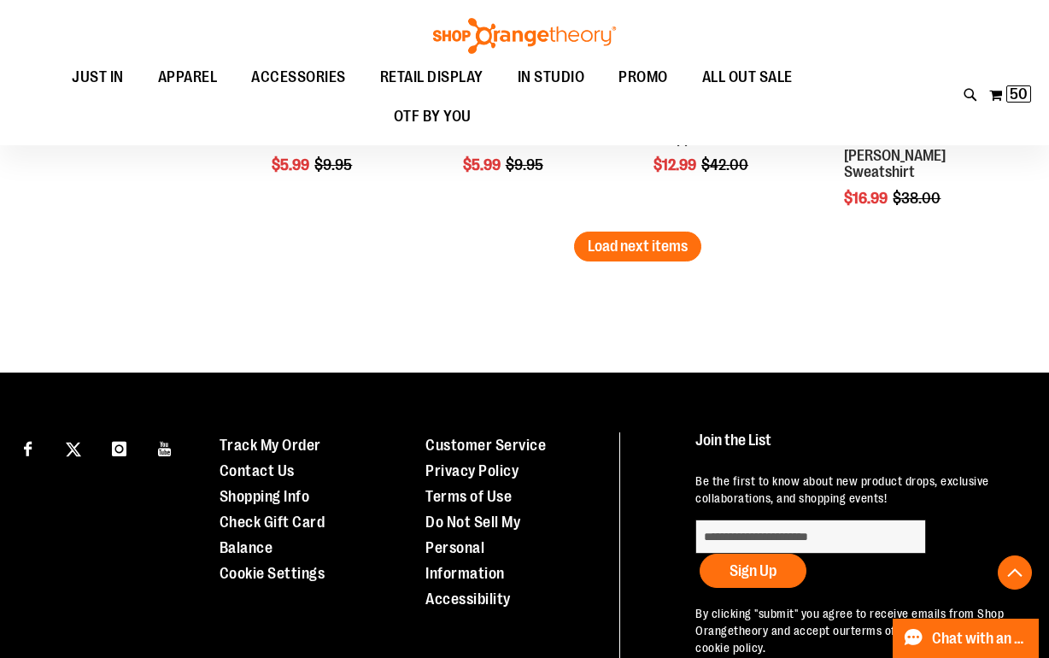
scroll to position [2607, 0]
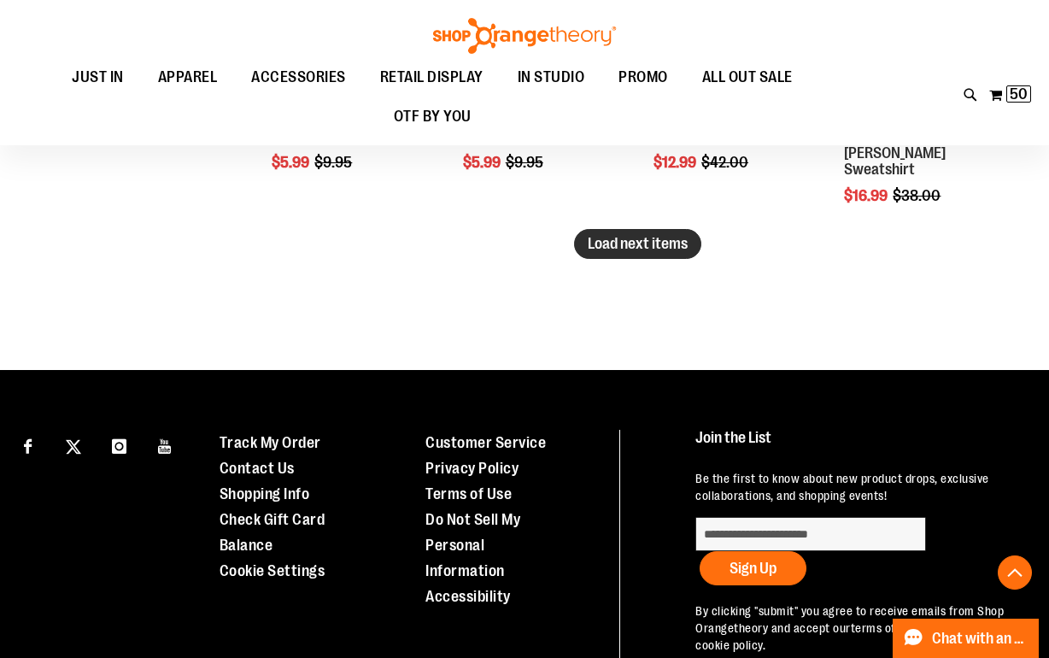
click at [616, 246] on span "Load next items" at bounding box center [638, 243] width 100 height 17
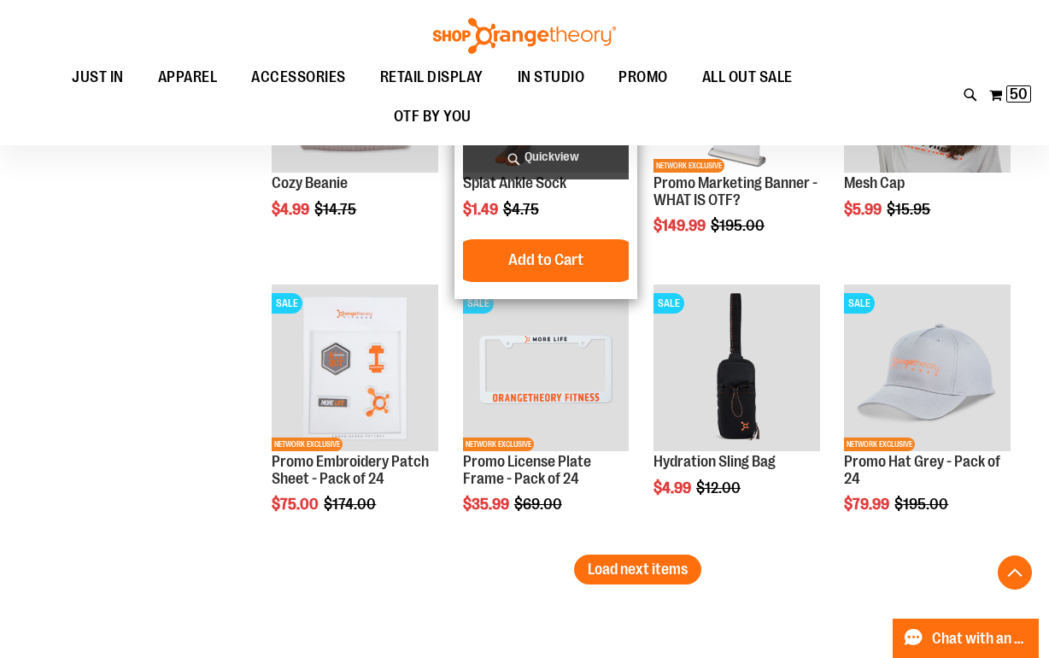
scroll to position [3125, 0]
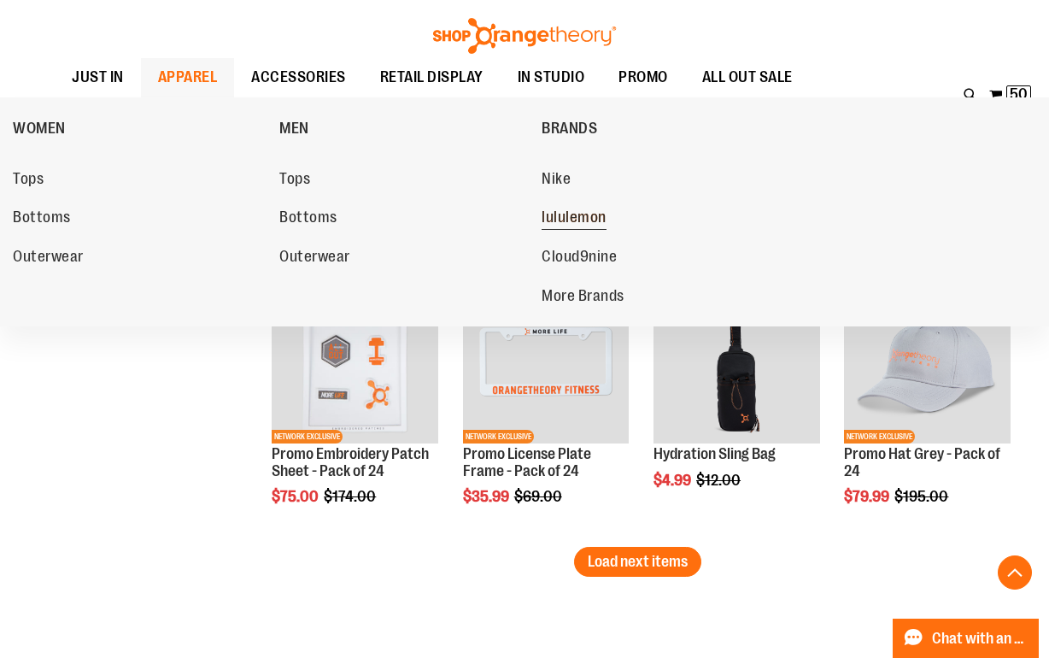
click at [550, 218] on span "lululemon" at bounding box center [574, 218] width 65 height 21
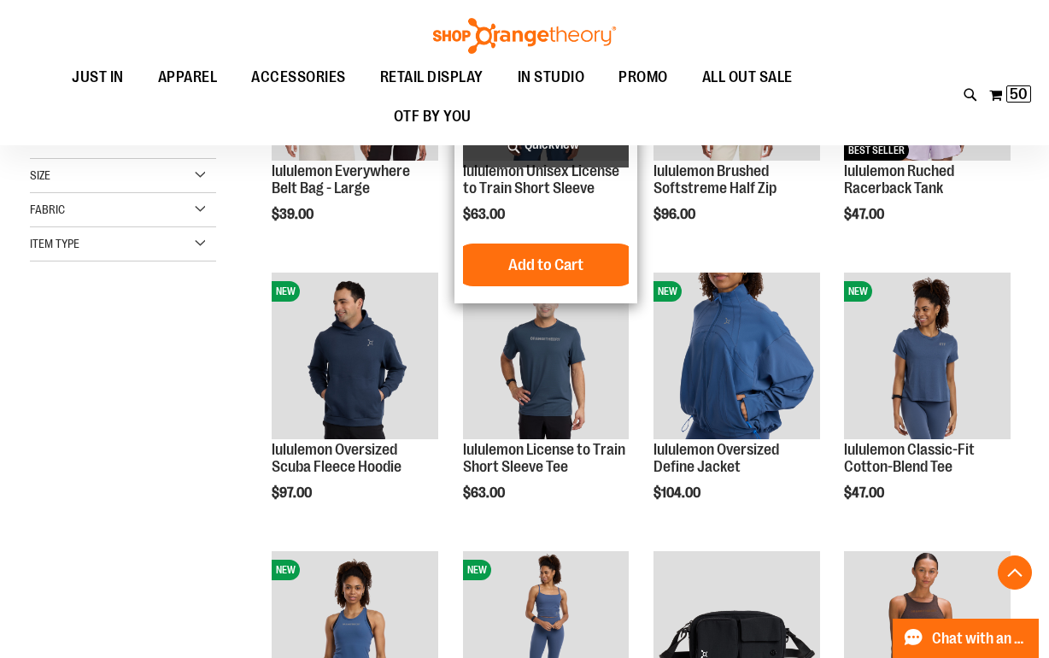
scroll to position [350, 0]
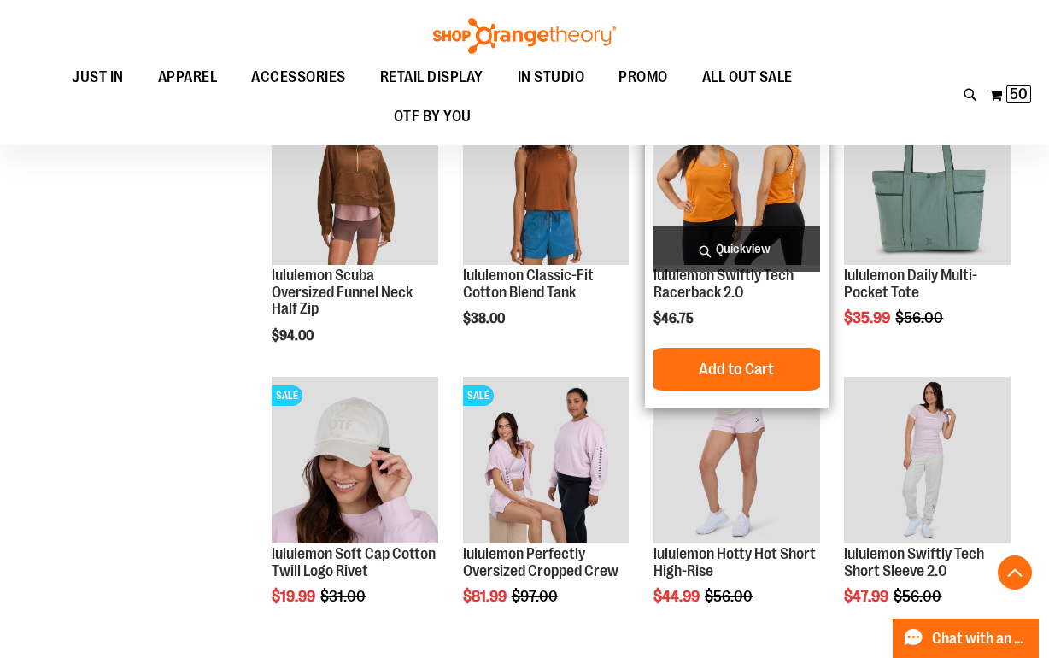
scroll to position [1085, 0]
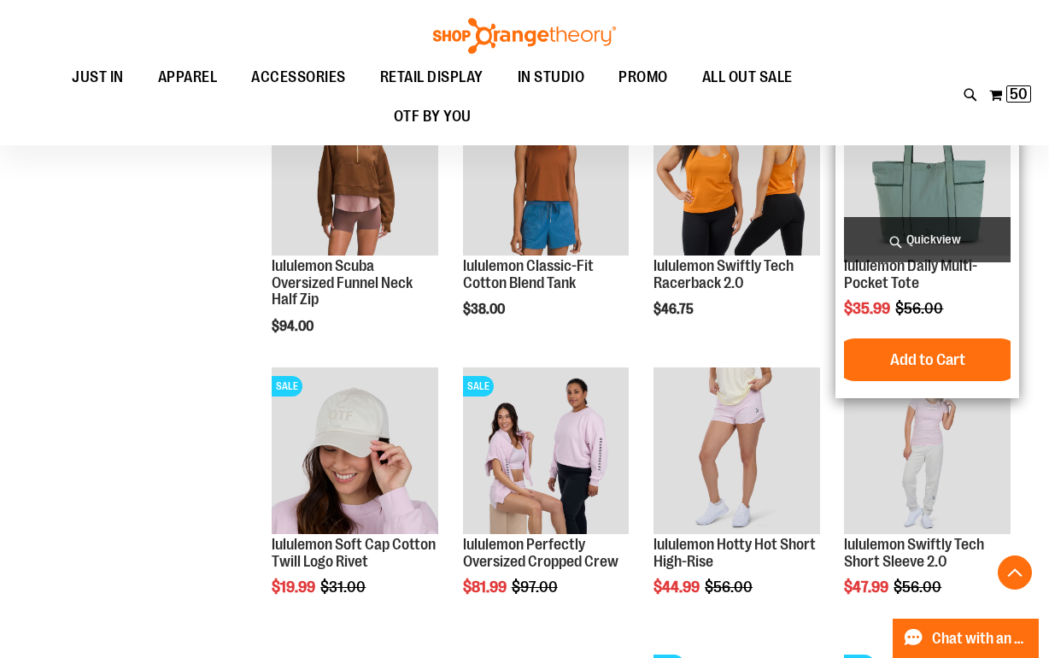
click at [936, 243] on span "Quickview" at bounding box center [927, 239] width 166 height 45
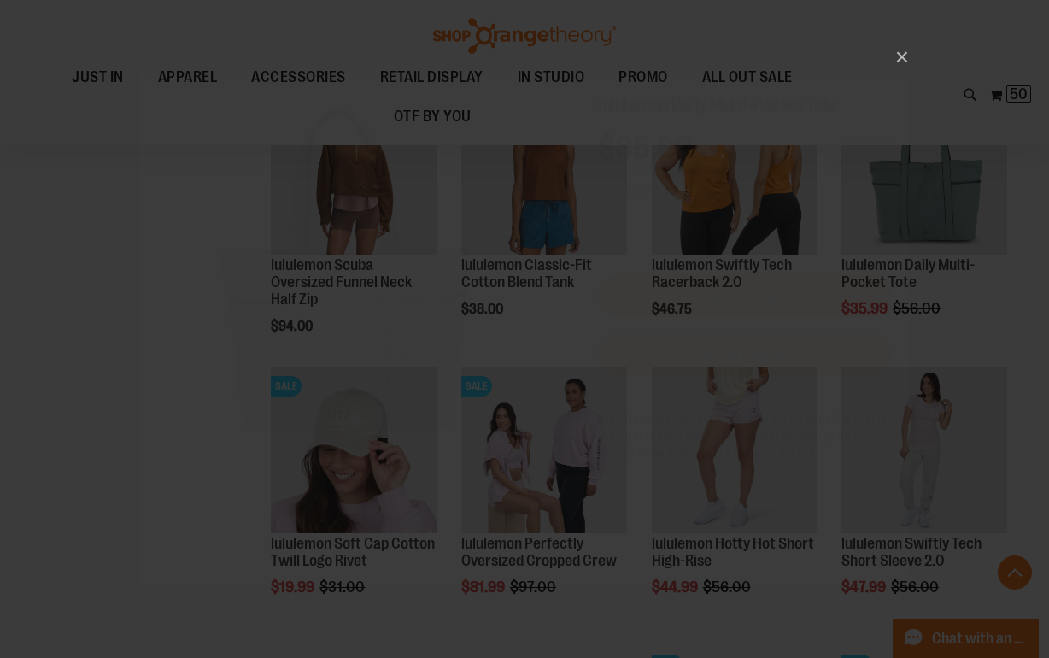
scroll to position [0, 0]
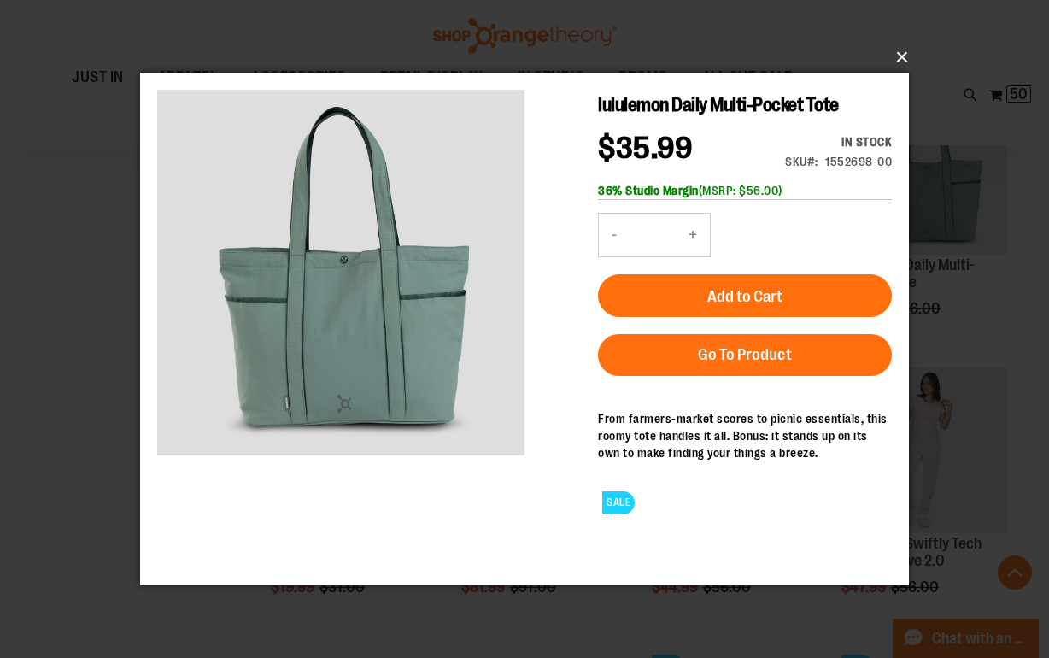
click at [898, 57] on button "×" at bounding box center [529, 57] width 769 height 38
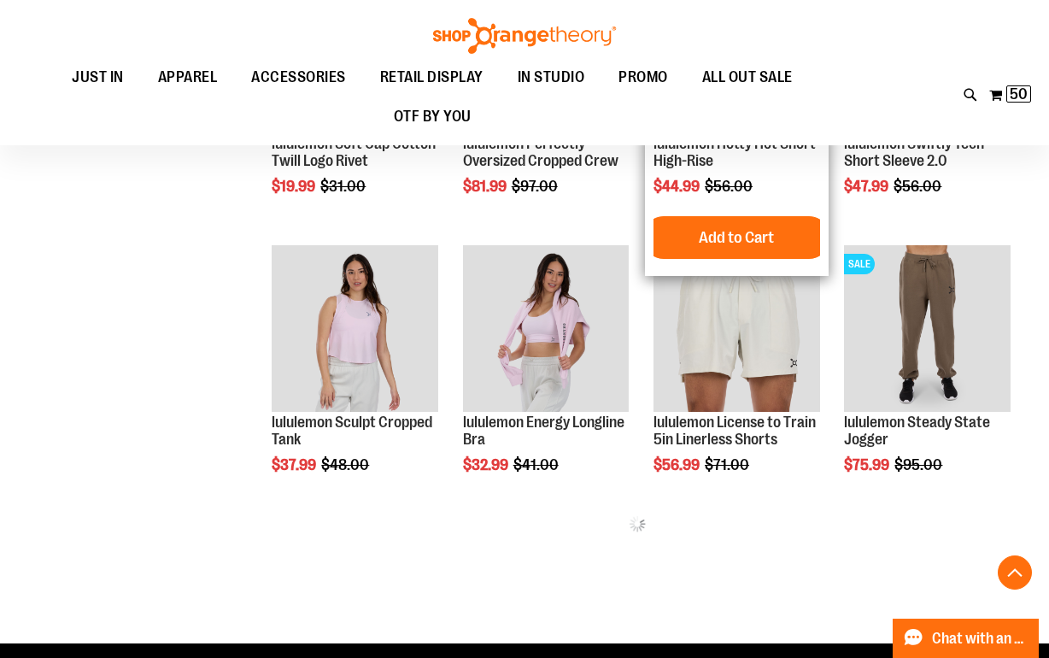
scroll to position [1487, 0]
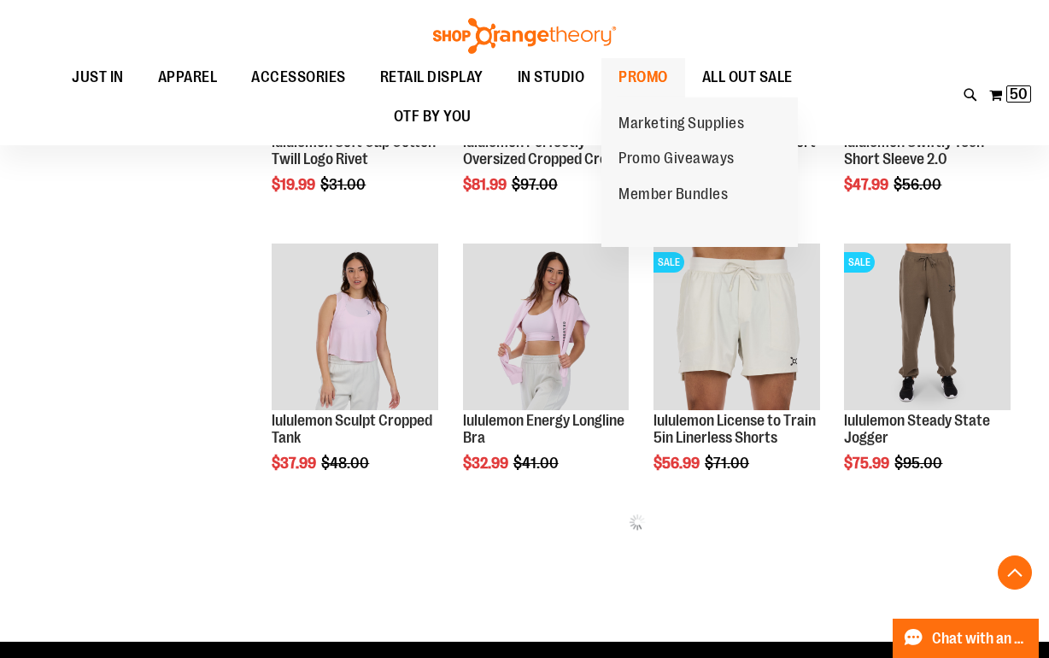
click at [635, 84] on span "PROMO" at bounding box center [643, 77] width 50 height 38
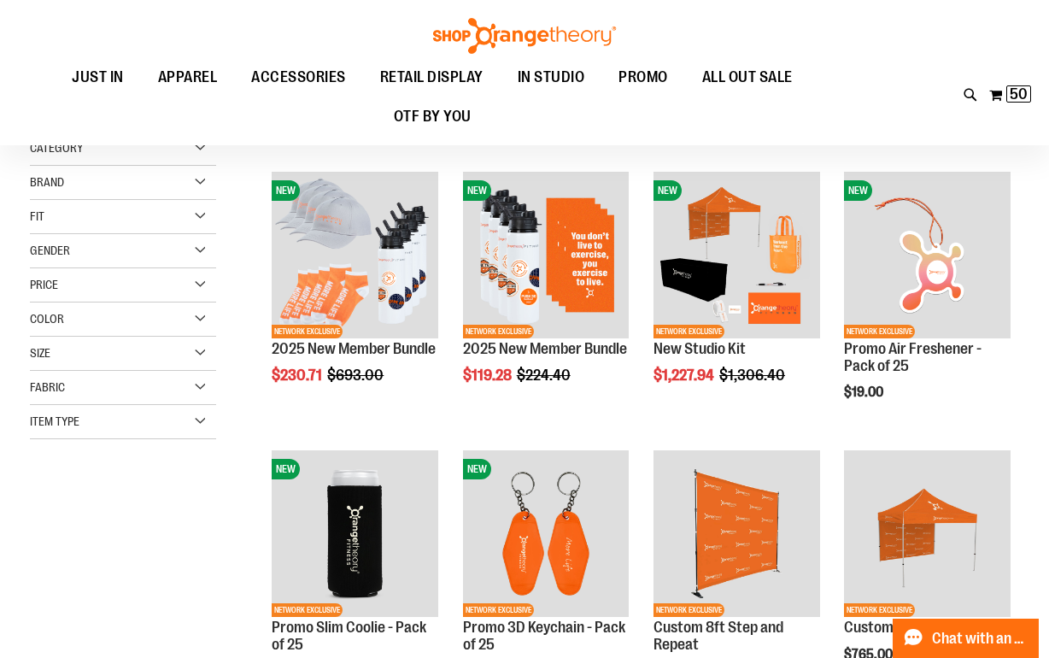
scroll to position [167, 0]
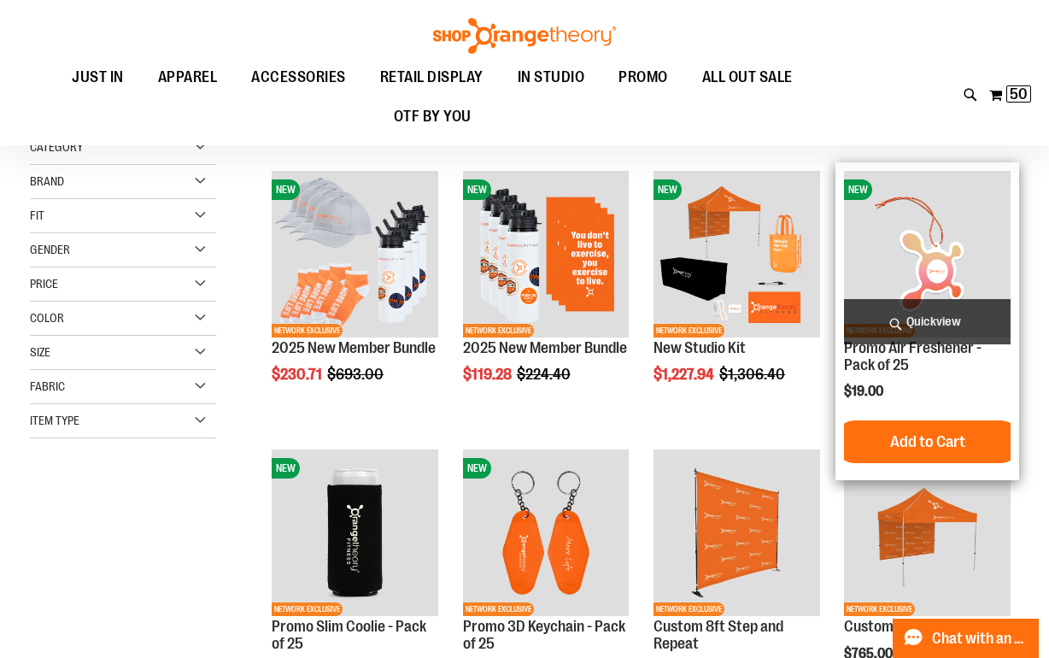
click at [922, 322] on span "Quickview" at bounding box center [927, 321] width 166 height 45
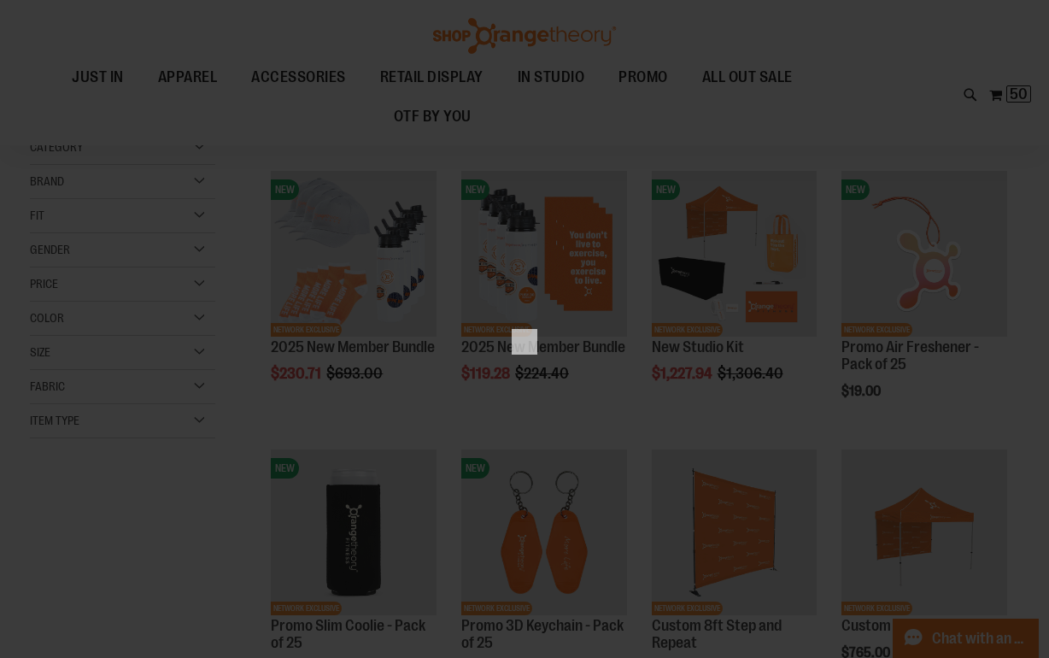
scroll to position [0, 0]
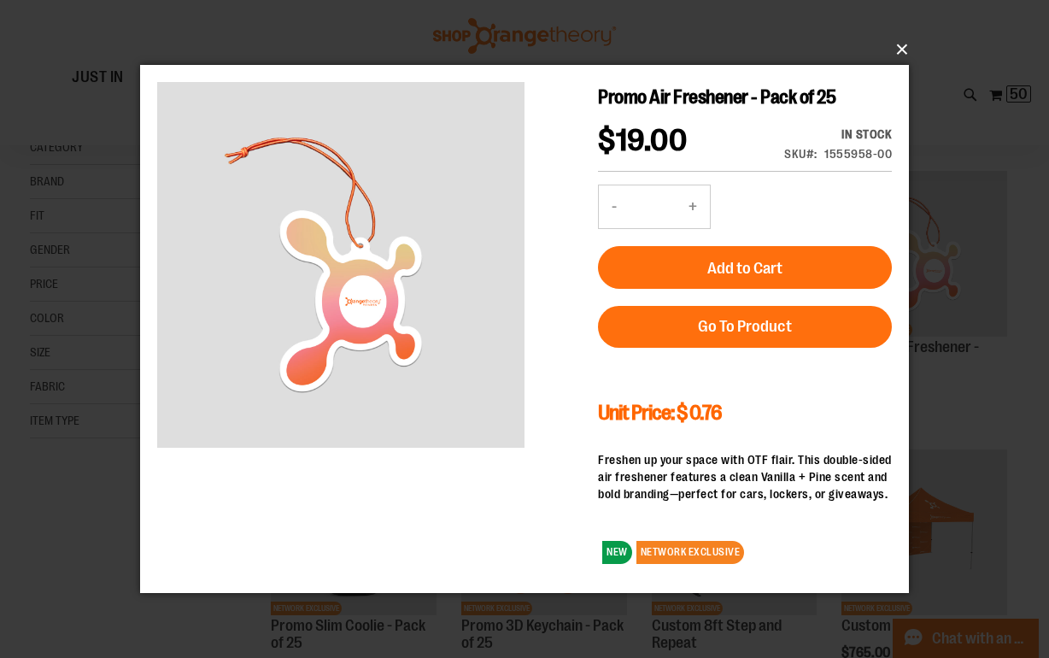
click at [912, 48] on button "×" at bounding box center [529, 50] width 769 height 38
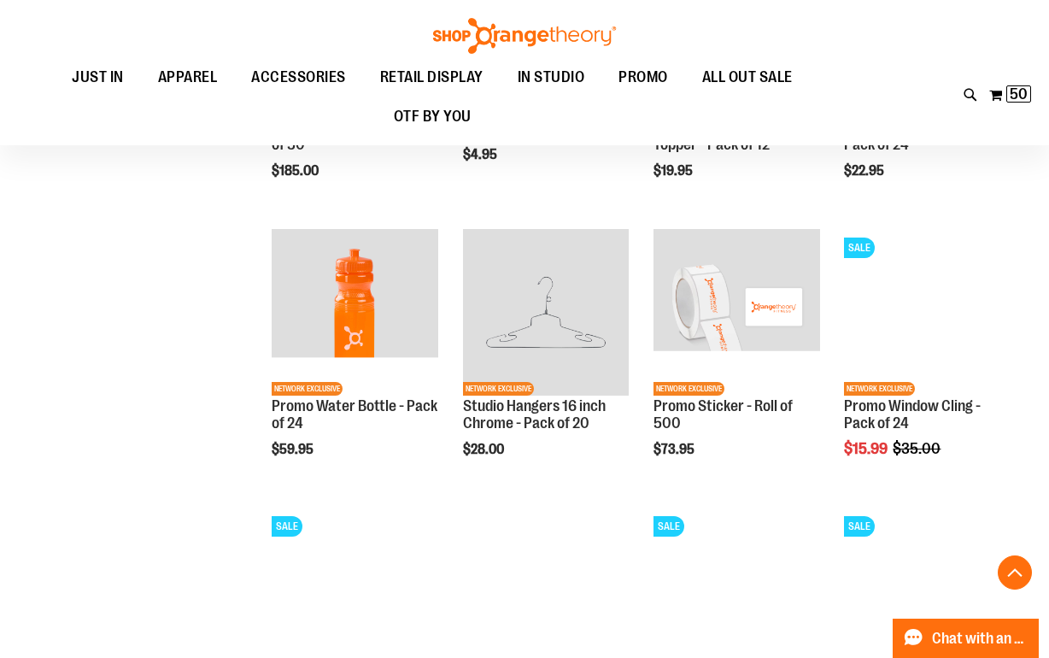
scroll to position [1234, 0]
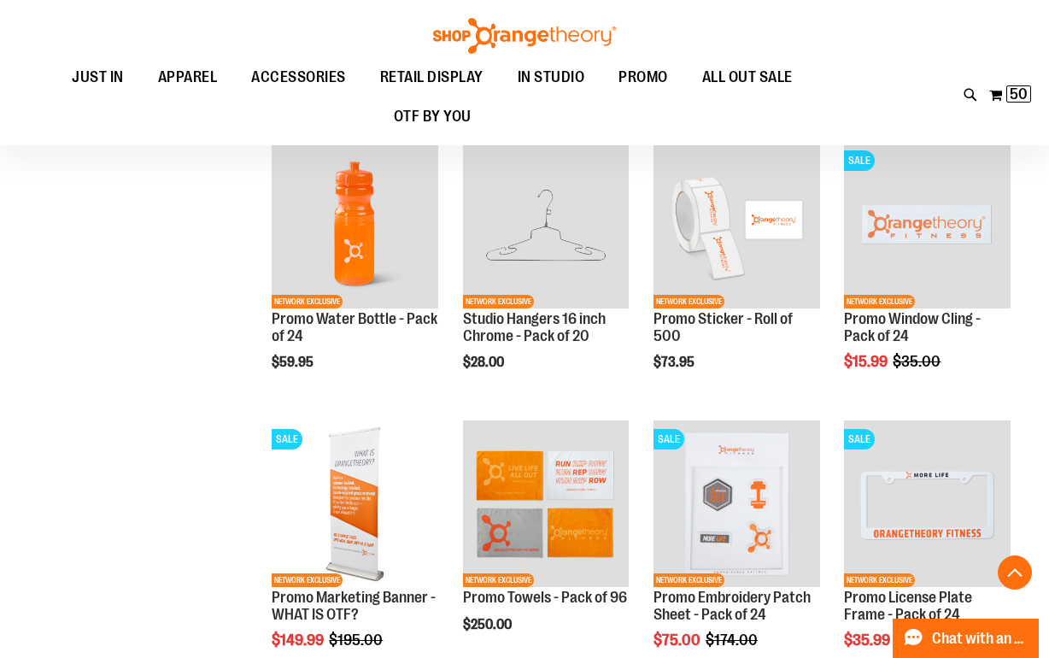
scroll to position [1306, 0]
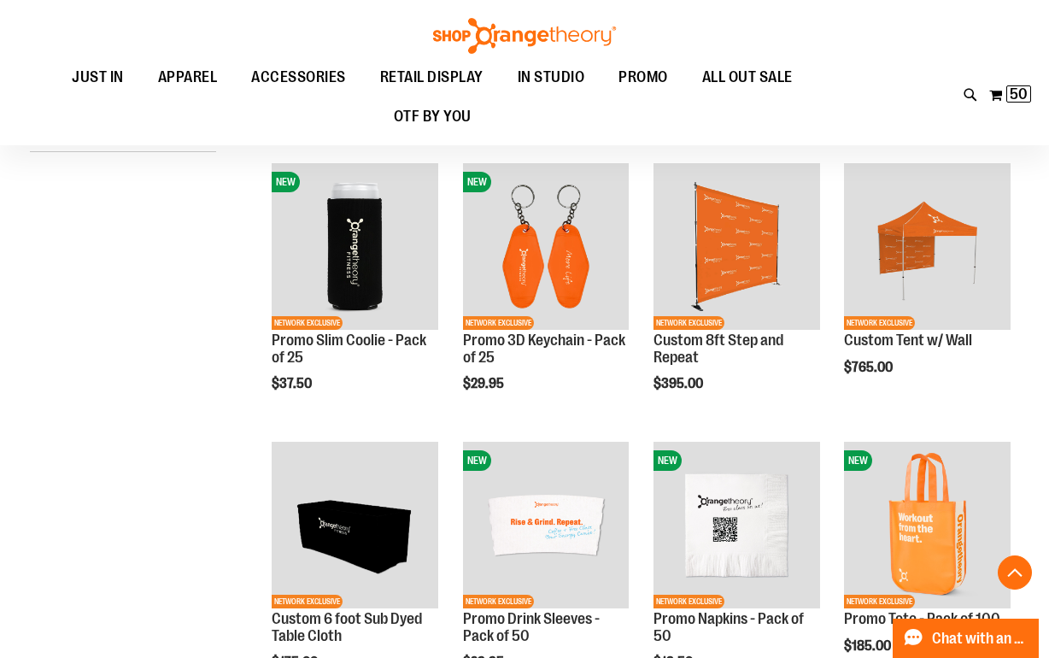
scroll to position [452, 0]
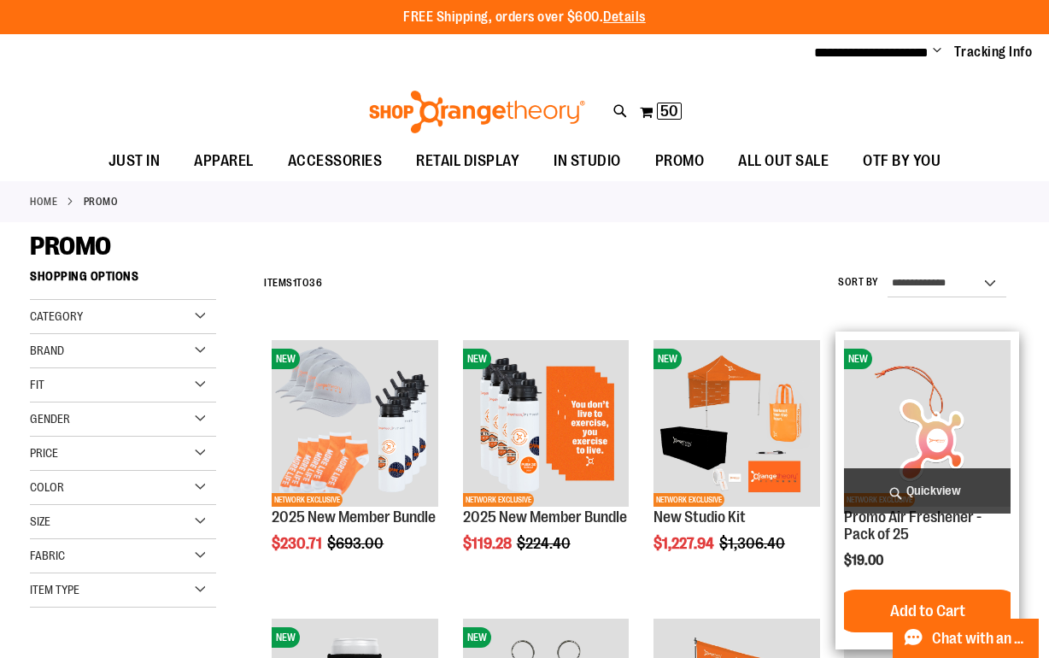
click at [917, 492] on span "Quickview" at bounding box center [927, 490] width 166 height 45
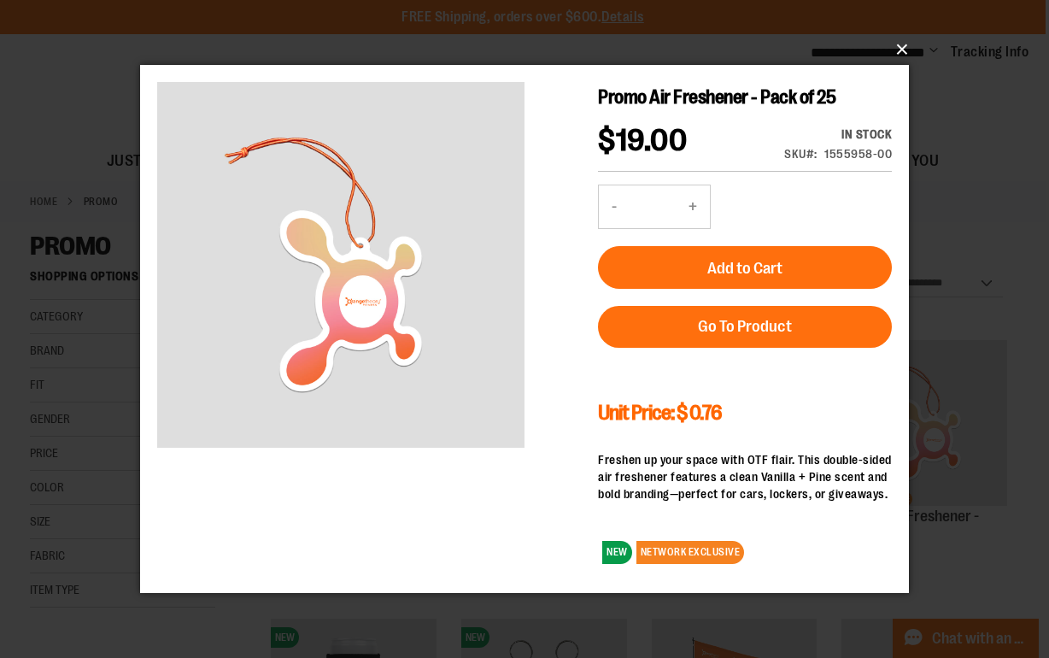
click at [906, 54] on button "×" at bounding box center [529, 50] width 769 height 38
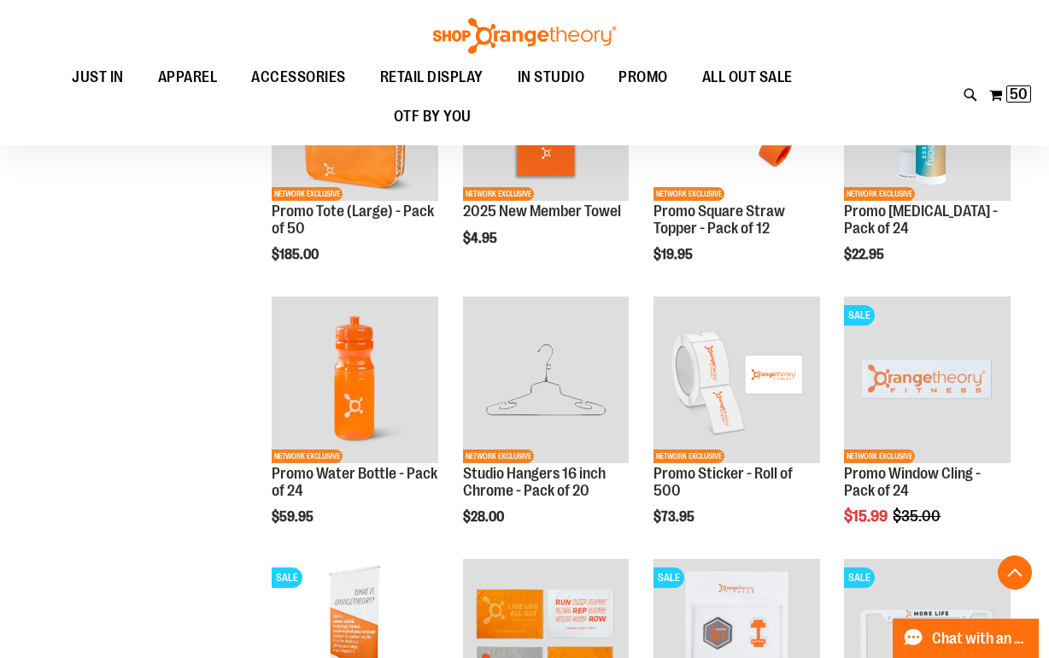
scroll to position [1095, 0]
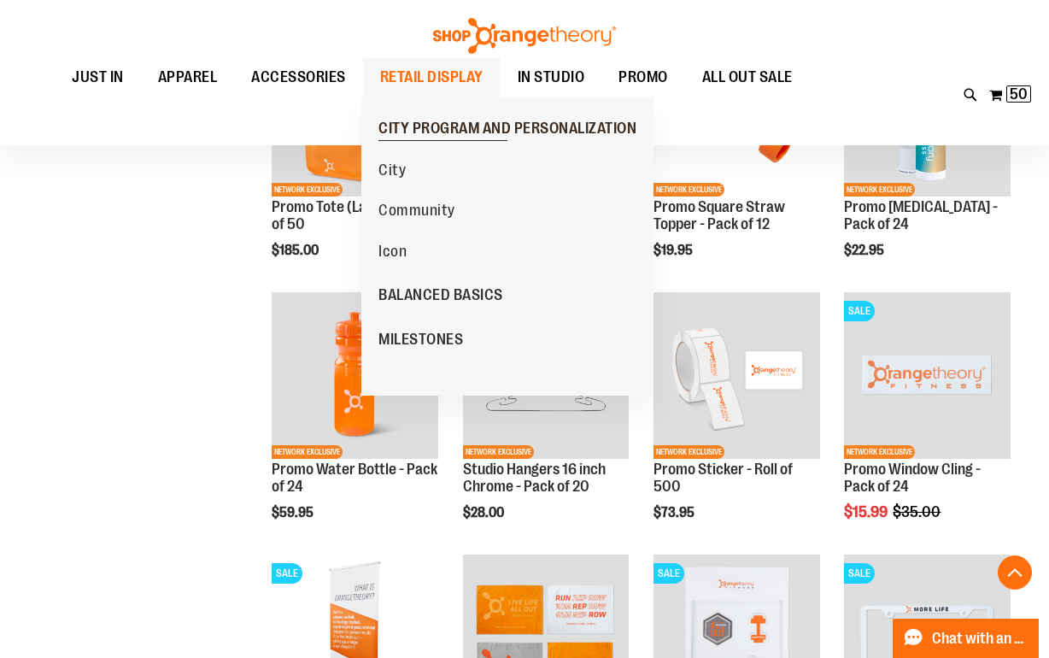
click at [491, 126] on span "CITY PROGRAM AND PERSONALIZATION" at bounding box center [507, 130] width 258 height 21
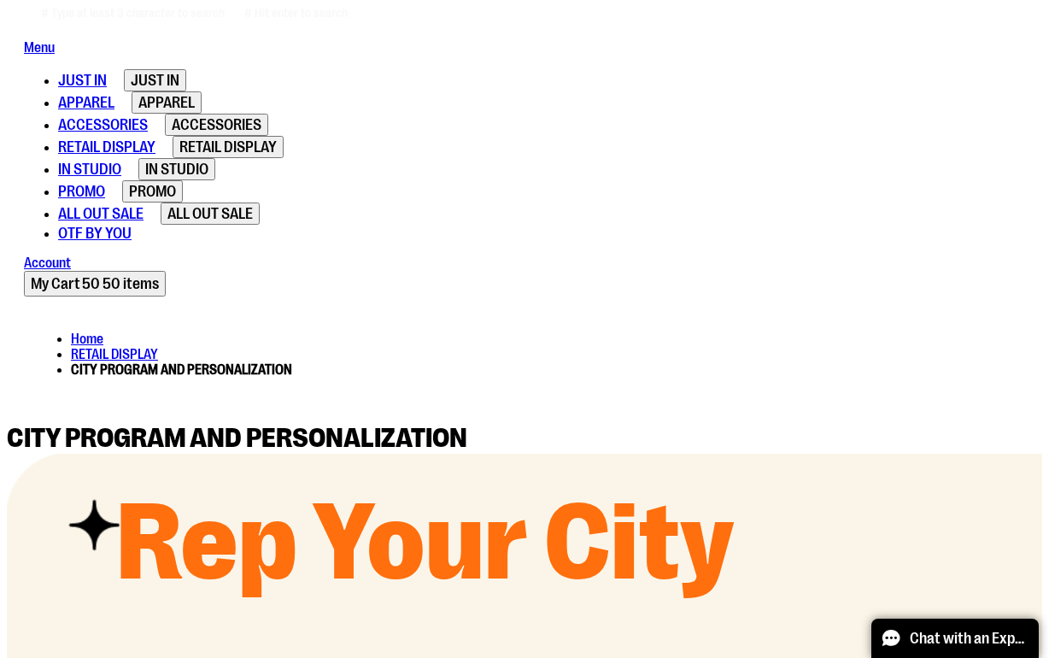
scroll to position [335, 0]
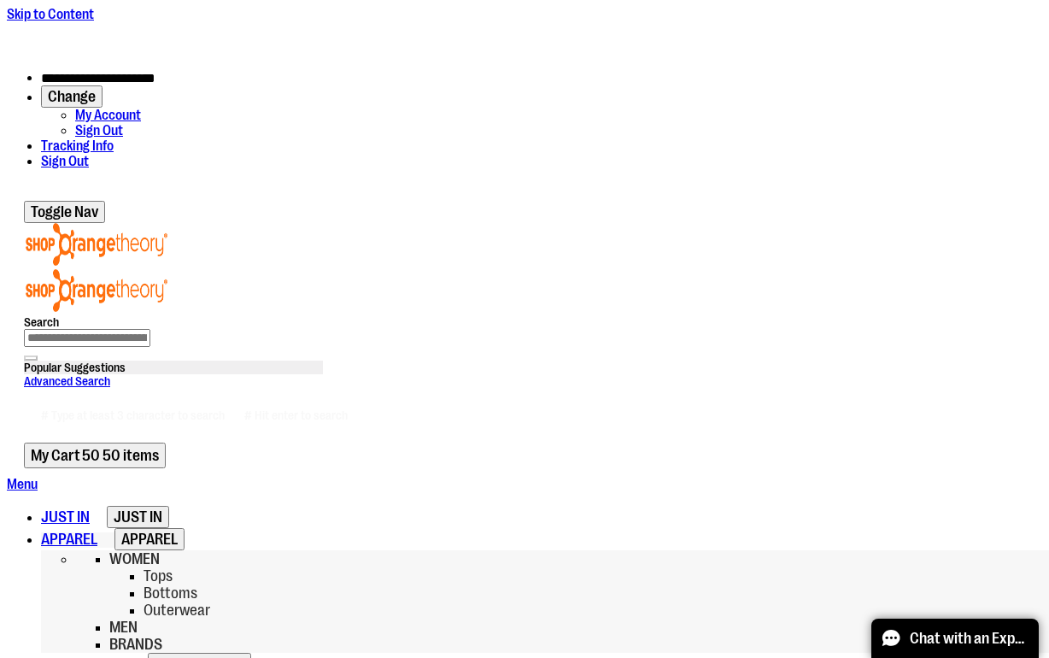
click at [144, 567] on span "Tops" at bounding box center [158, 575] width 29 height 17
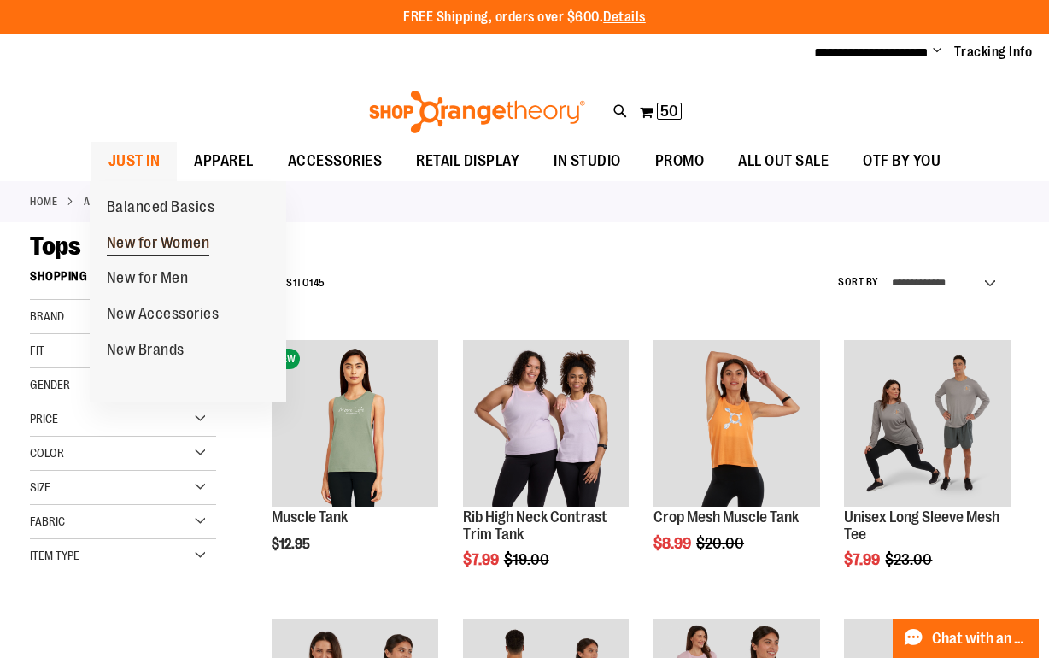
click at [180, 239] on span "New for Women" at bounding box center [158, 244] width 103 height 21
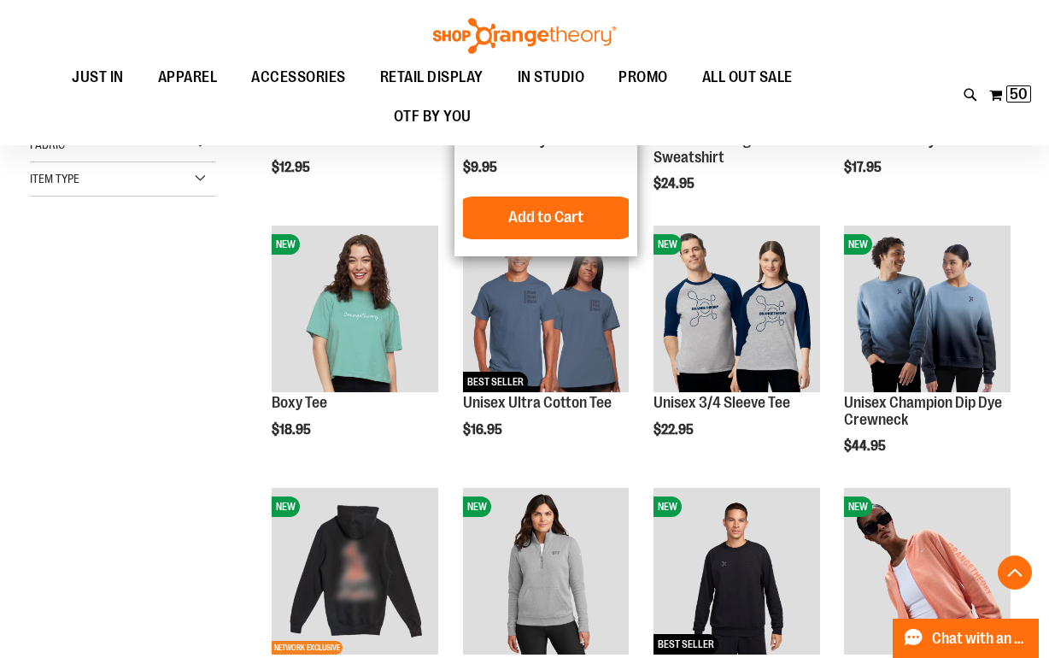
scroll to position [389, 0]
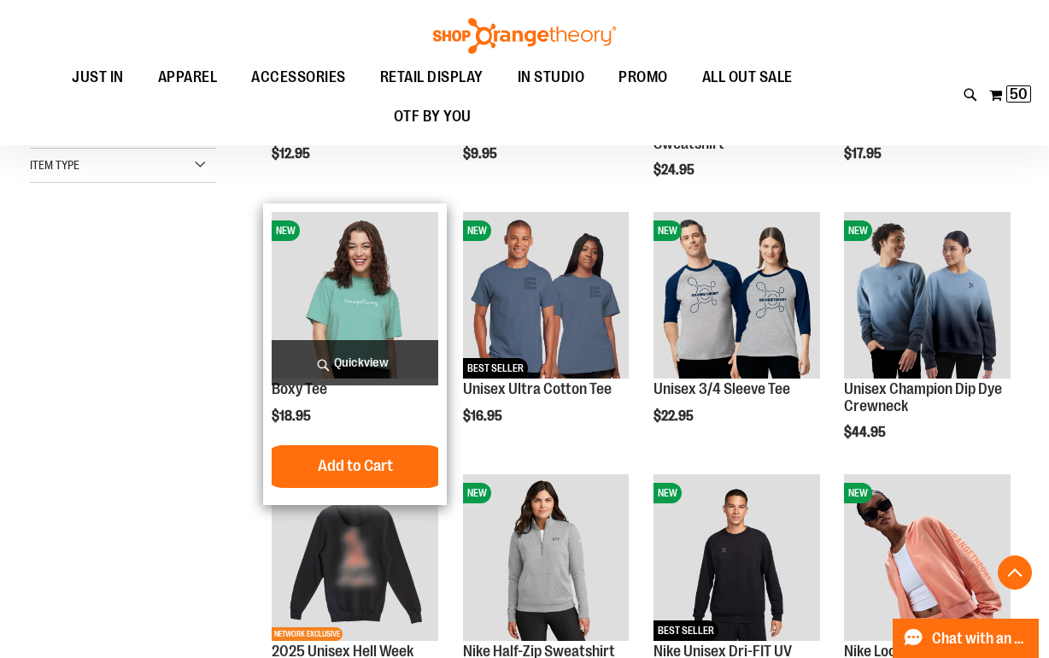
click at [358, 367] on span "Quickview" at bounding box center [355, 362] width 166 height 45
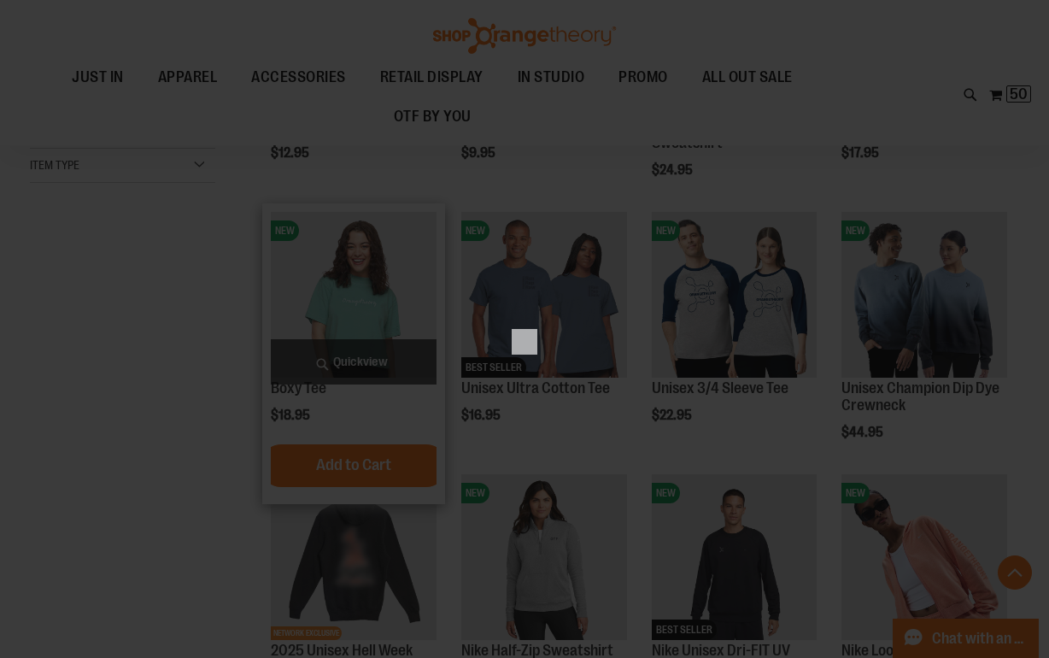
scroll to position [0, 0]
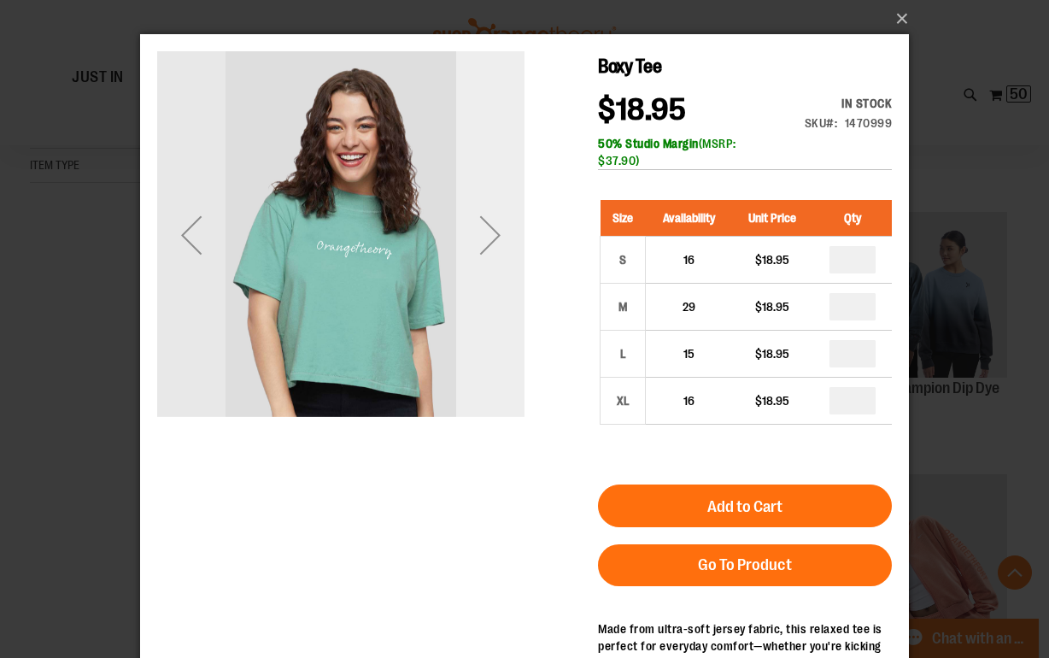
click at [519, 227] on div "Next" at bounding box center [490, 235] width 68 height 68
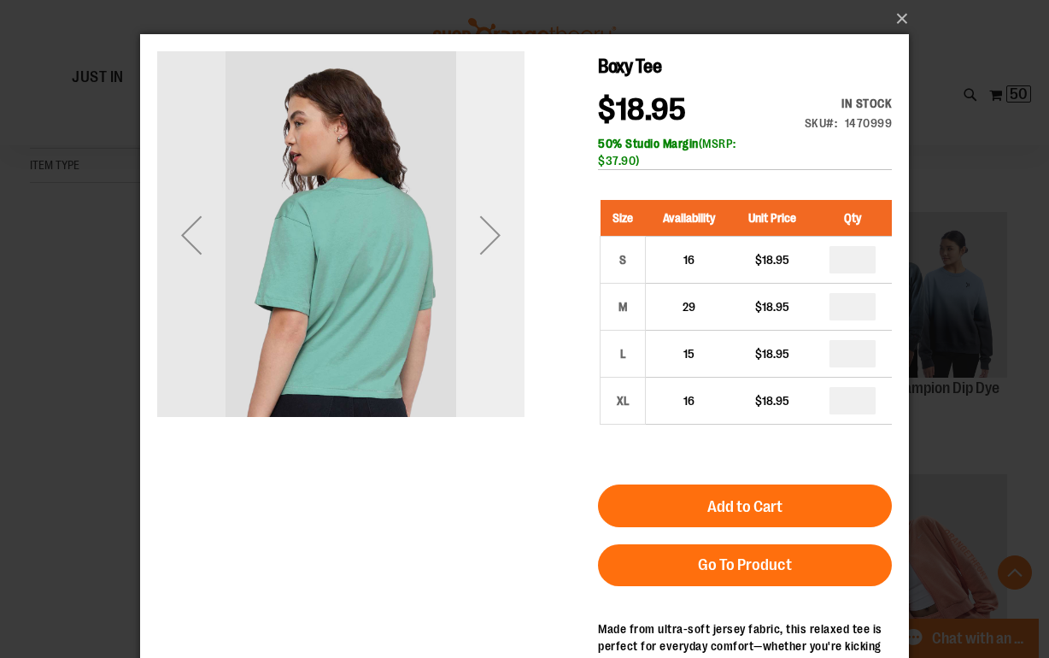
click at [507, 231] on div "Next" at bounding box center [490, 235] width 68 height 68
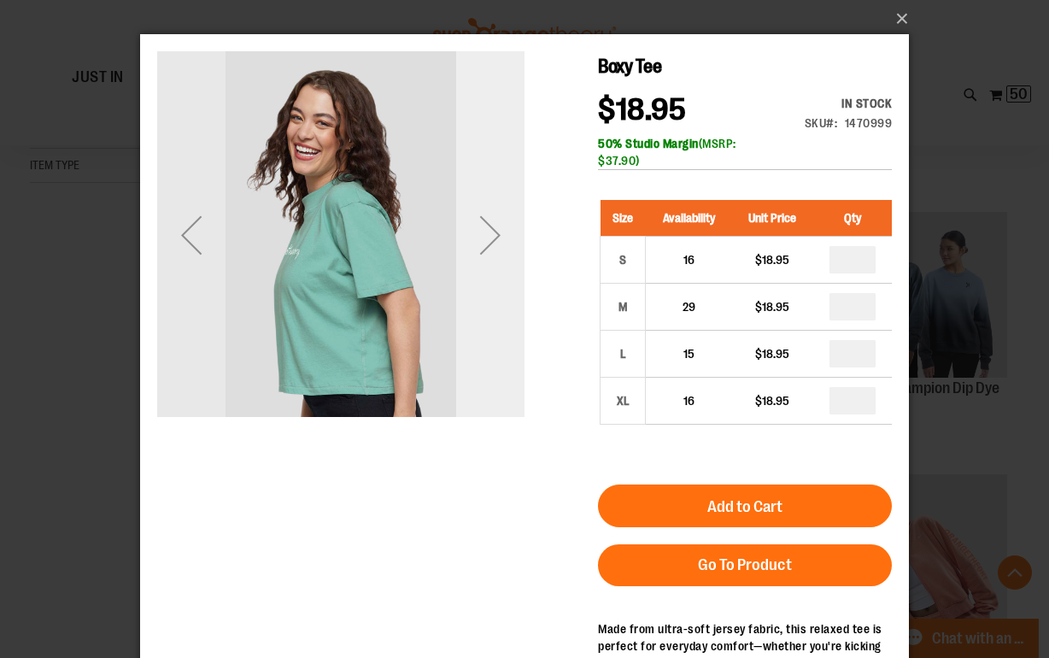
click at [496, 221] on div "Next" at bounding box center [490, 235] width 68 height 68
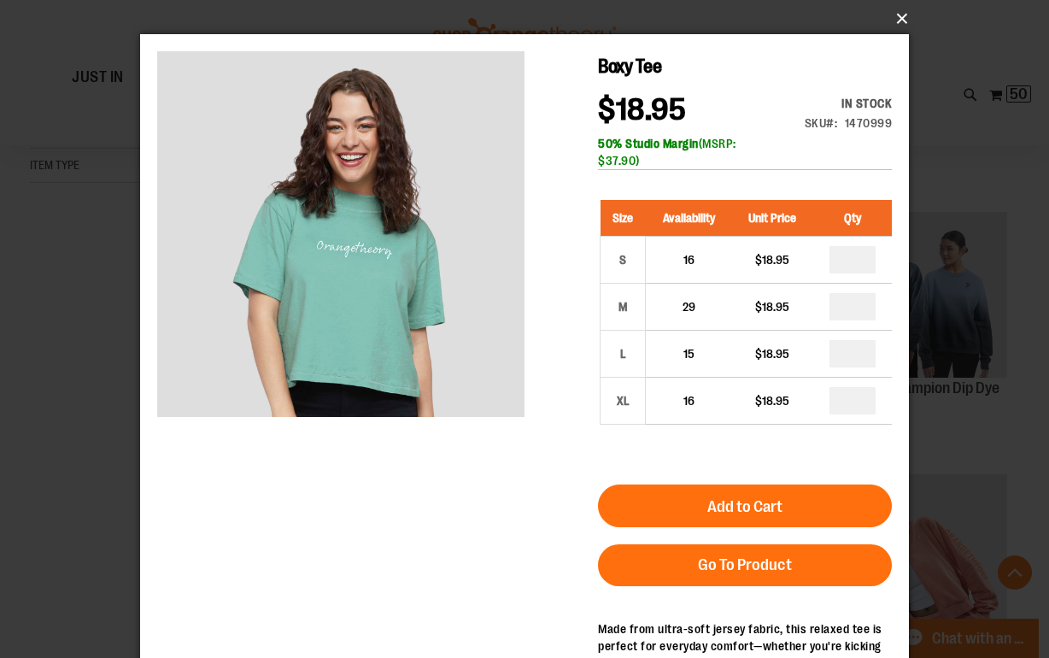
click at [903, 23] on button "×" at bounding box center [529, 19] width 769 height 38
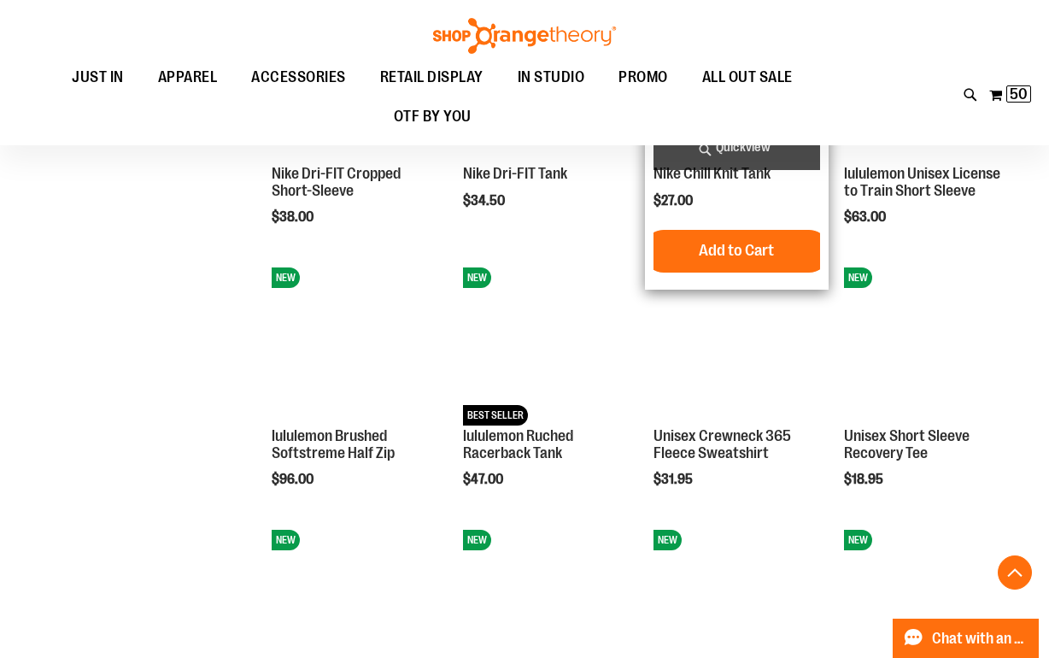
scroll to position [1130, 0]
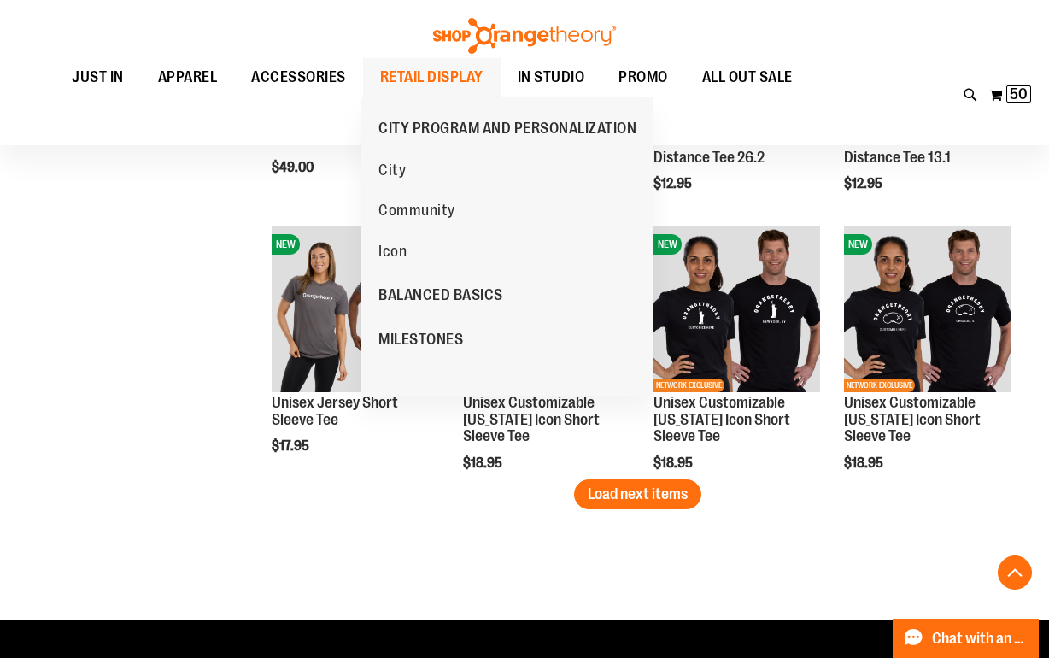
scroll to position [2216, 0]
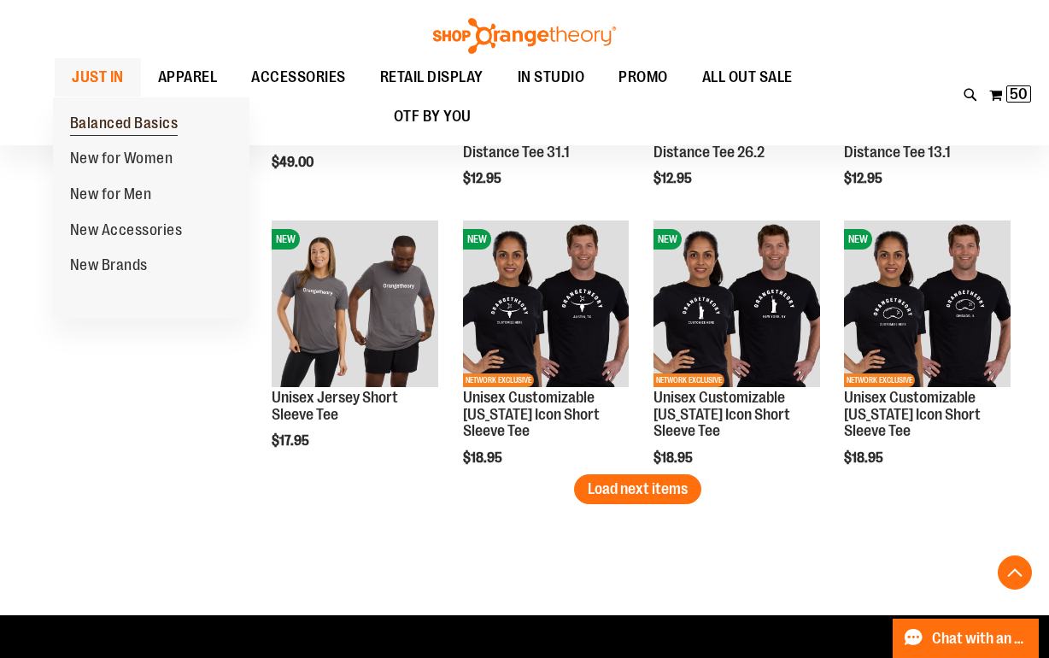
click at [109, 121] on span "Balanced Basics" at bounding box center [124, 124] width 108 height 21
